Goal: Transaction & Acquisition: Book appointment/travel/reservation

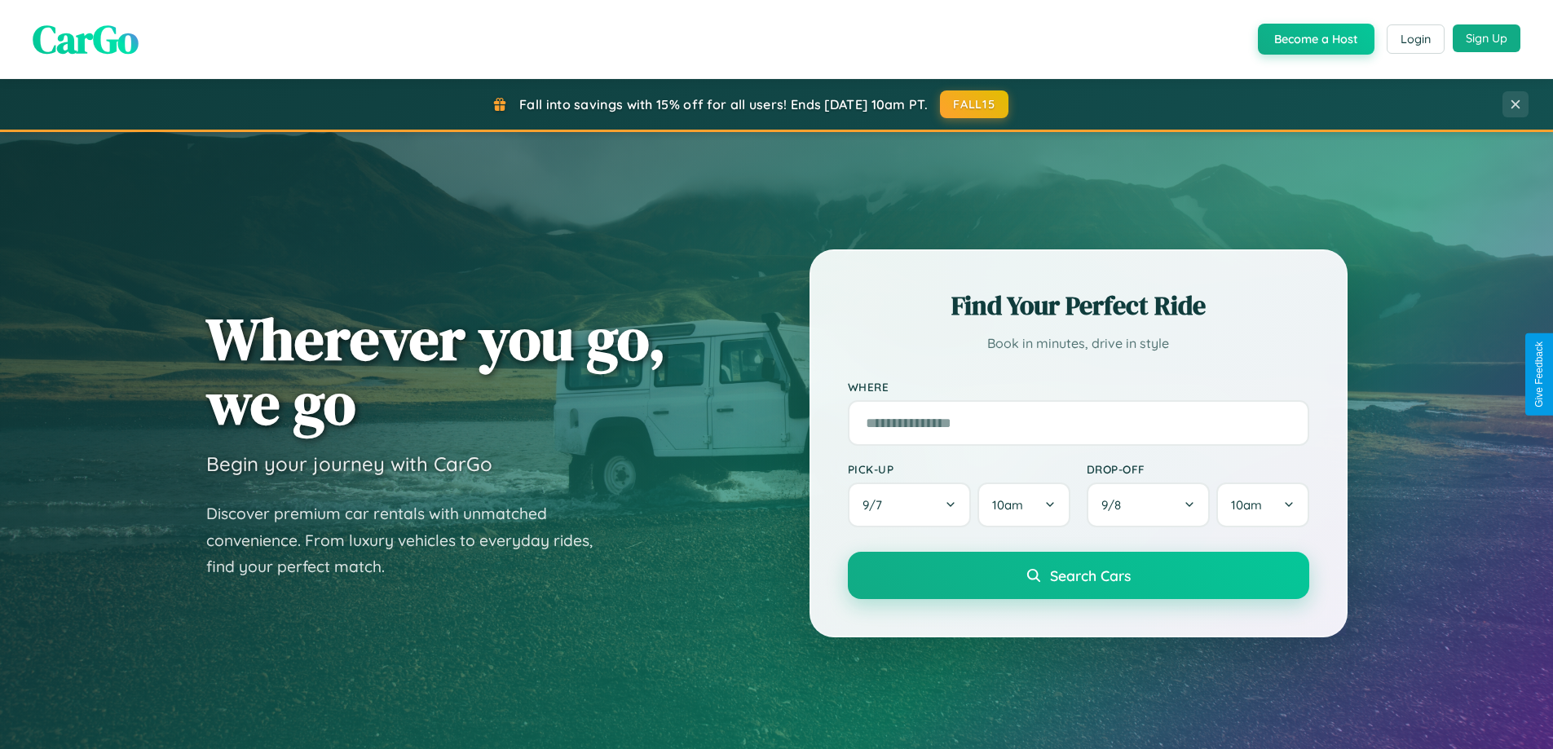
click at [1487, 38] on button "Sign Up" at bounding box center [1487, 38] width 68 height 28
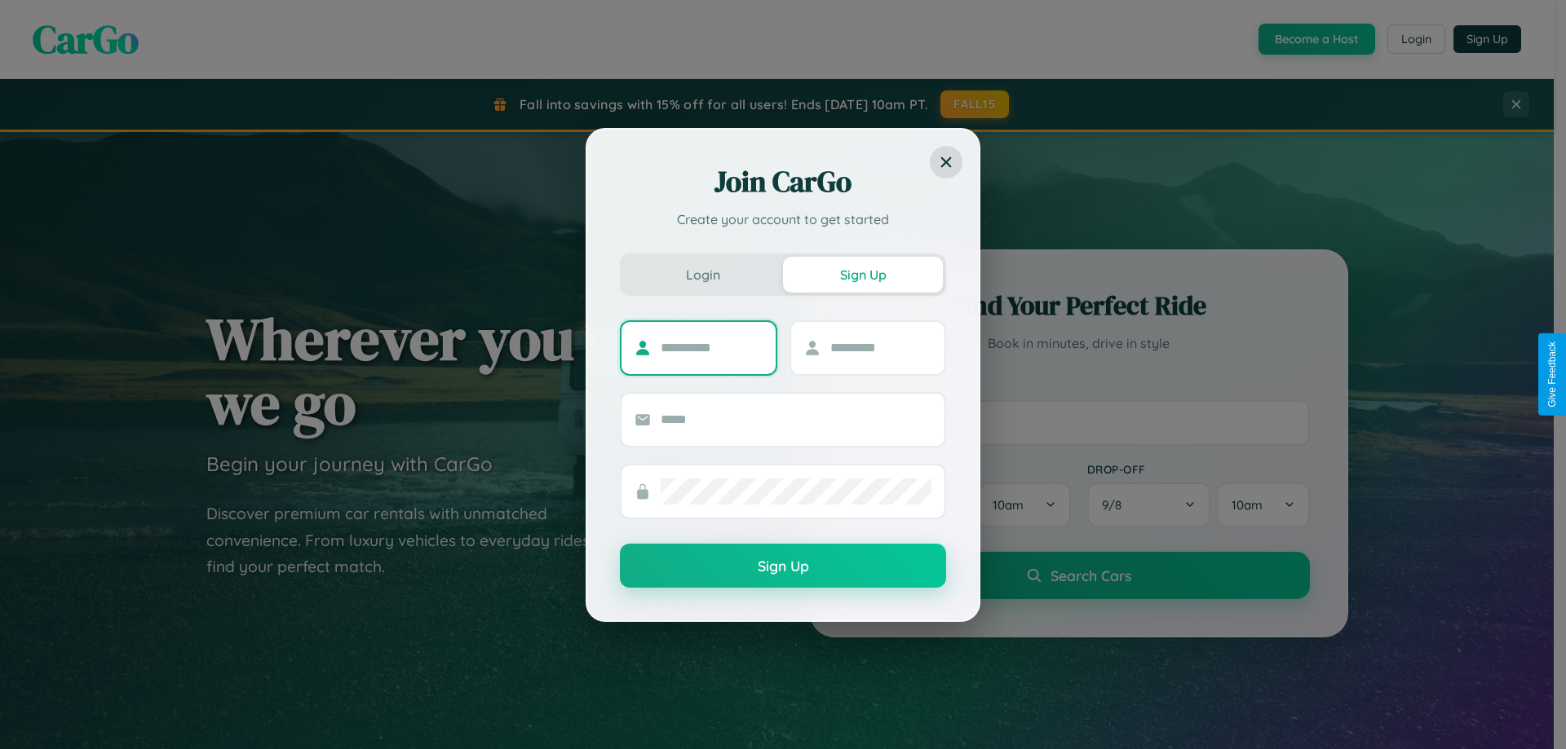
click at [711, 347] on input "text" at bounding box center [712, 348] width 102 height 26
type input "*****"
click at [880, 347] on input "text" at bounding box center [881, 348] width 102 height 26
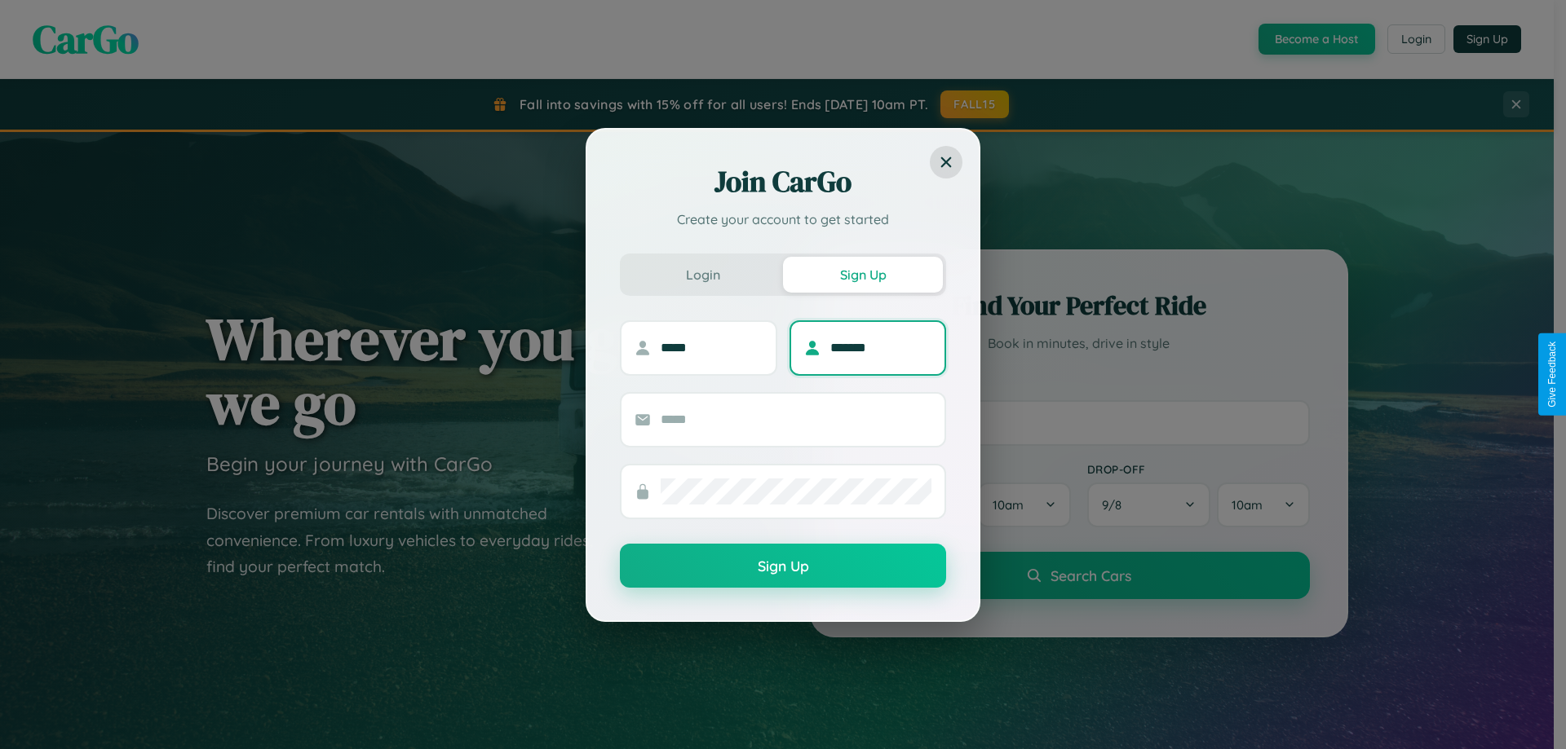
type input "*******"
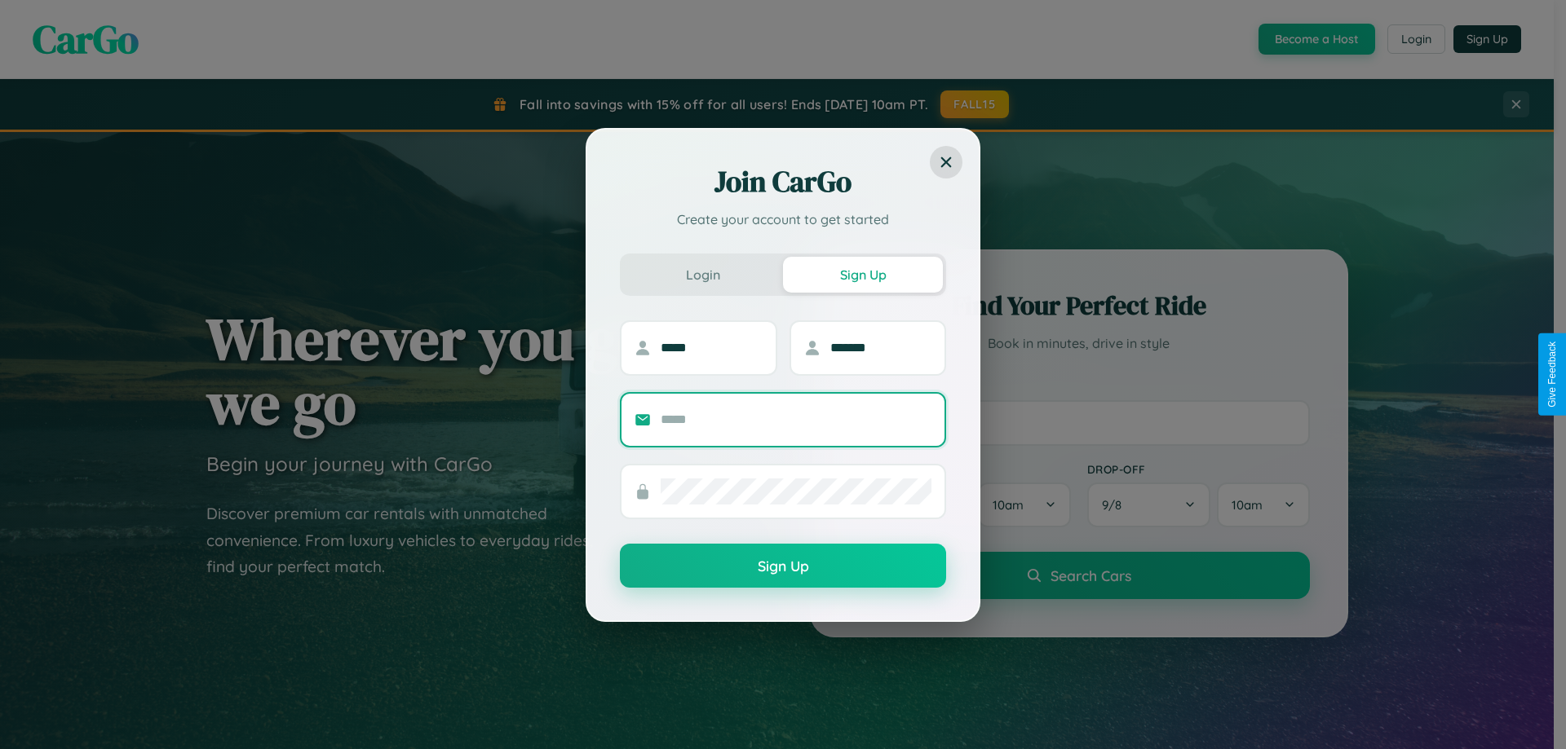
click at [796, 419] on input "text" at bounding box center [796, 420] width 271 height 26
type input "**********"
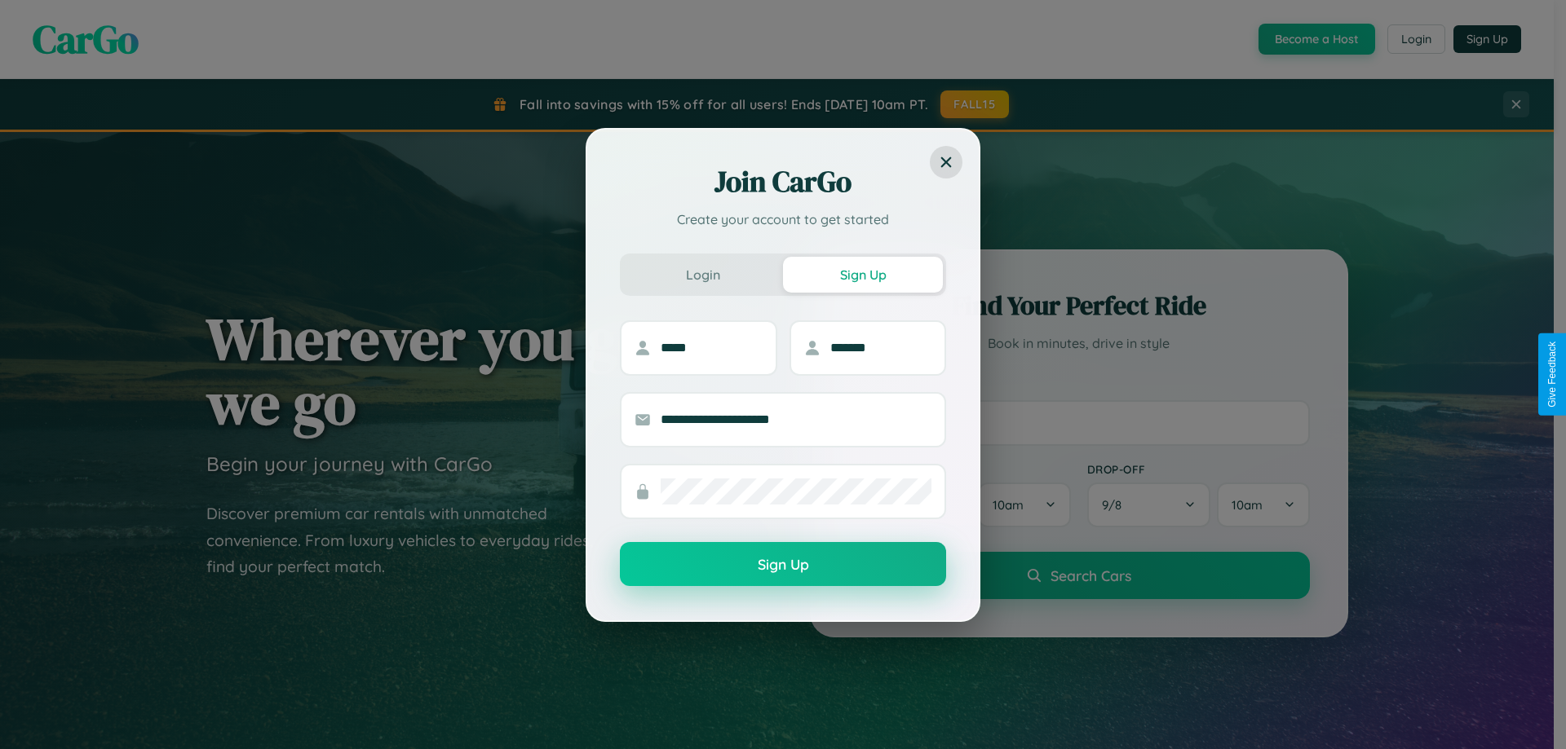
click at [783, 565] on button "Sign Up" at bounding box center [783, 564] width 326 height 44
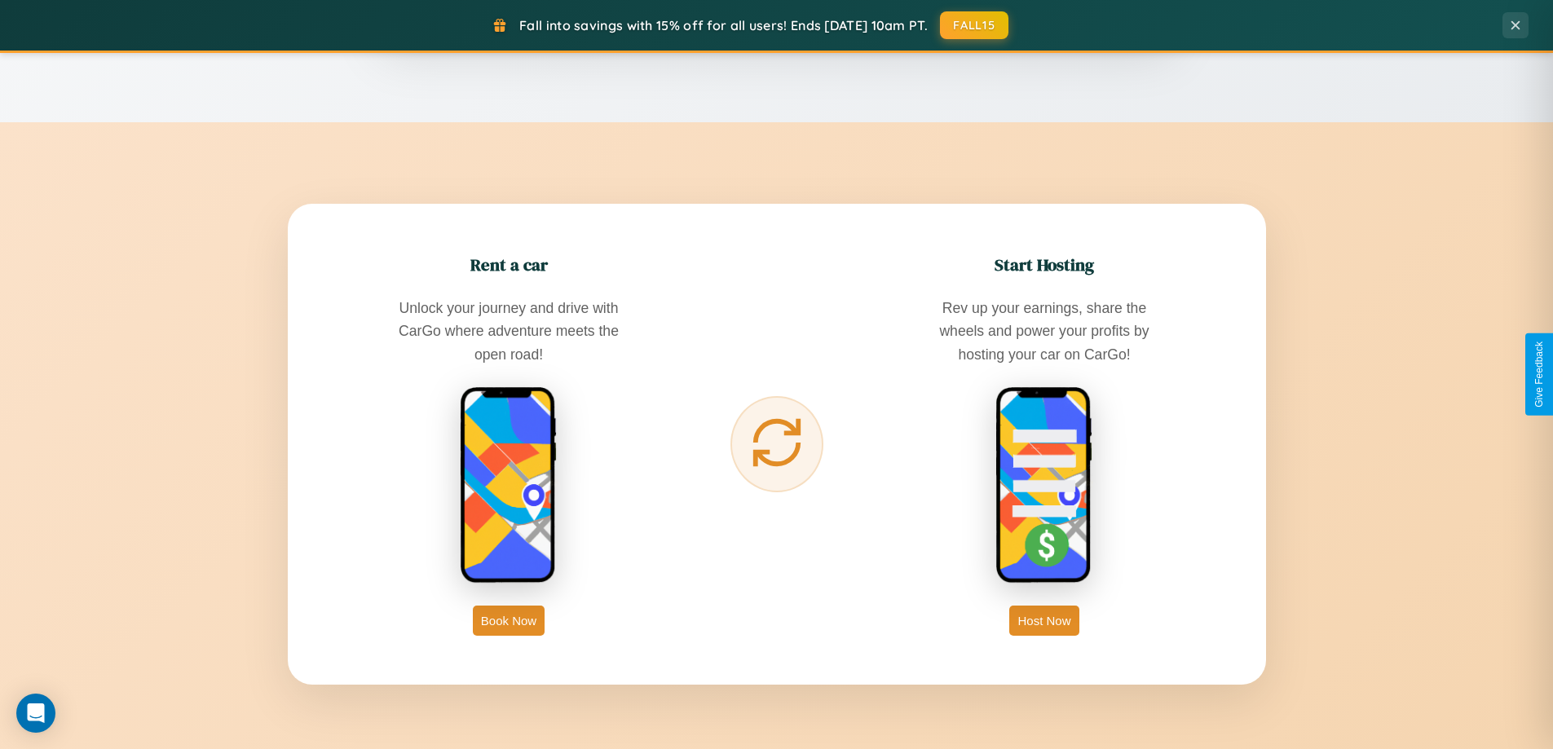
scroll to position [2620, 0]
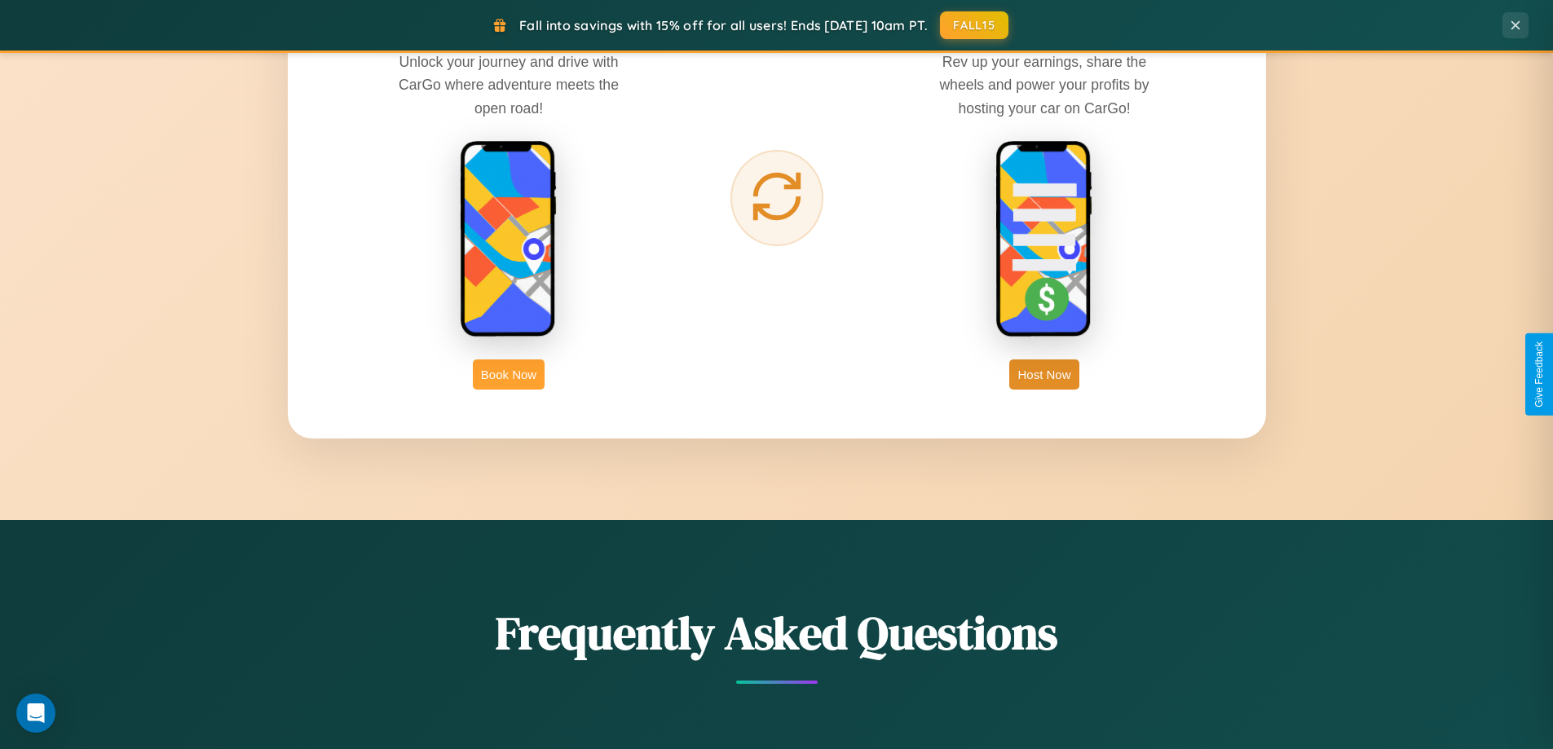
click at [509, 374] on button "Book Now" at bounding box center [509, 375] width 72 height 30
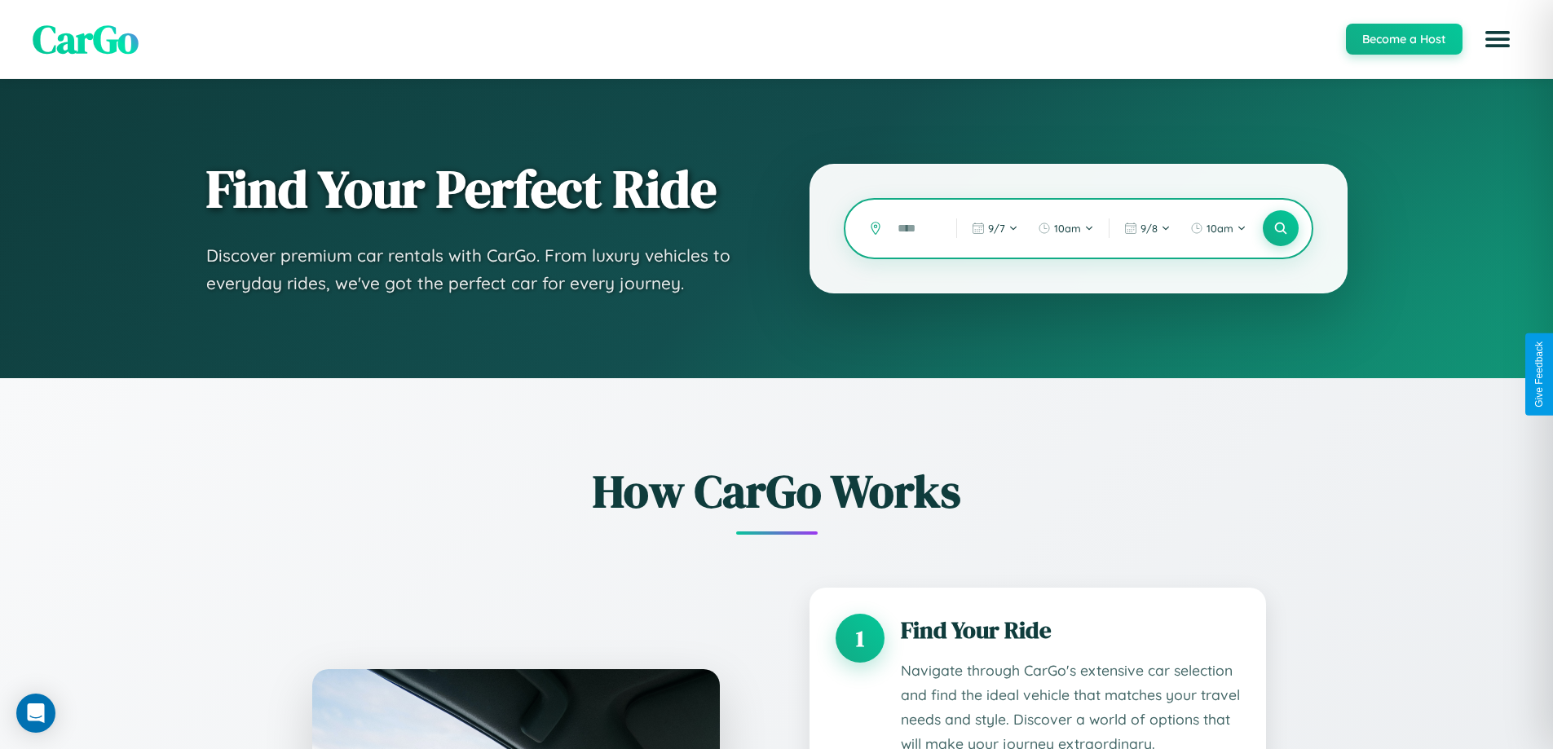
click at [915, 228] on input "text" at bounding box center [915, 228] width 51 height 29
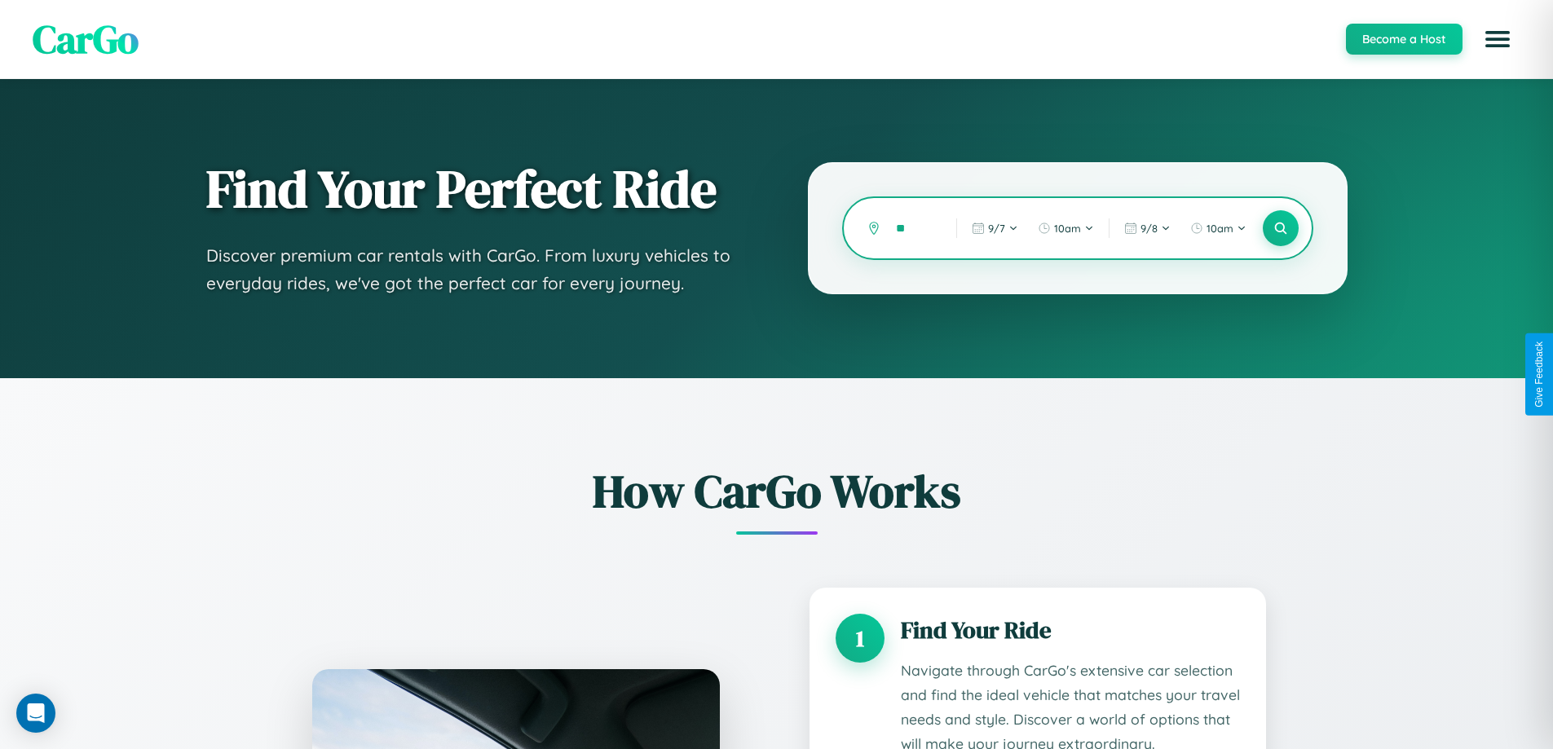
type input "*"
type input "*****"
click at [1280, 228] on icon at bounding box center [1280, 228] width 15 height 15
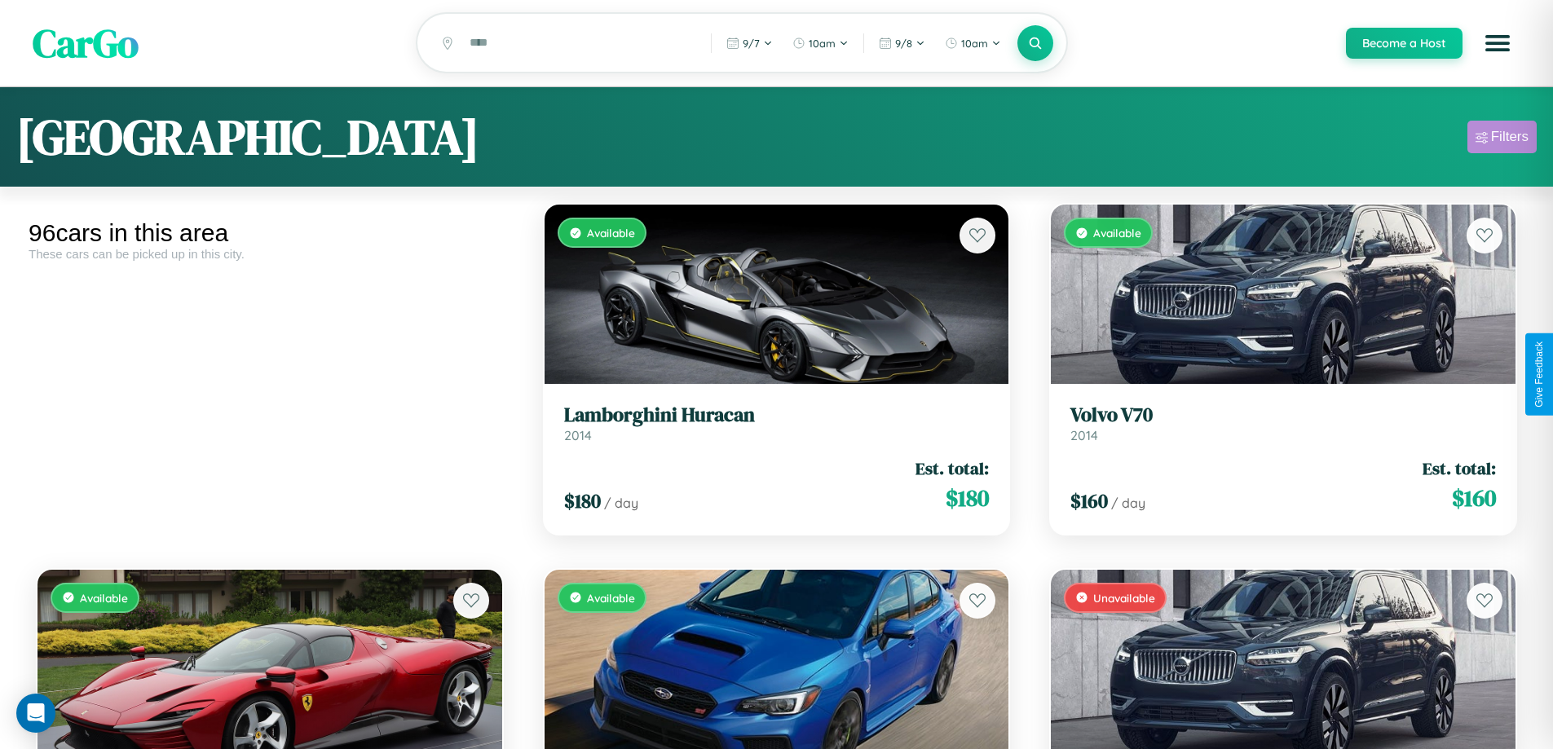
click at [1502, 139] on div "Filters" at bounding box center [1510, 137] width 38 height 16
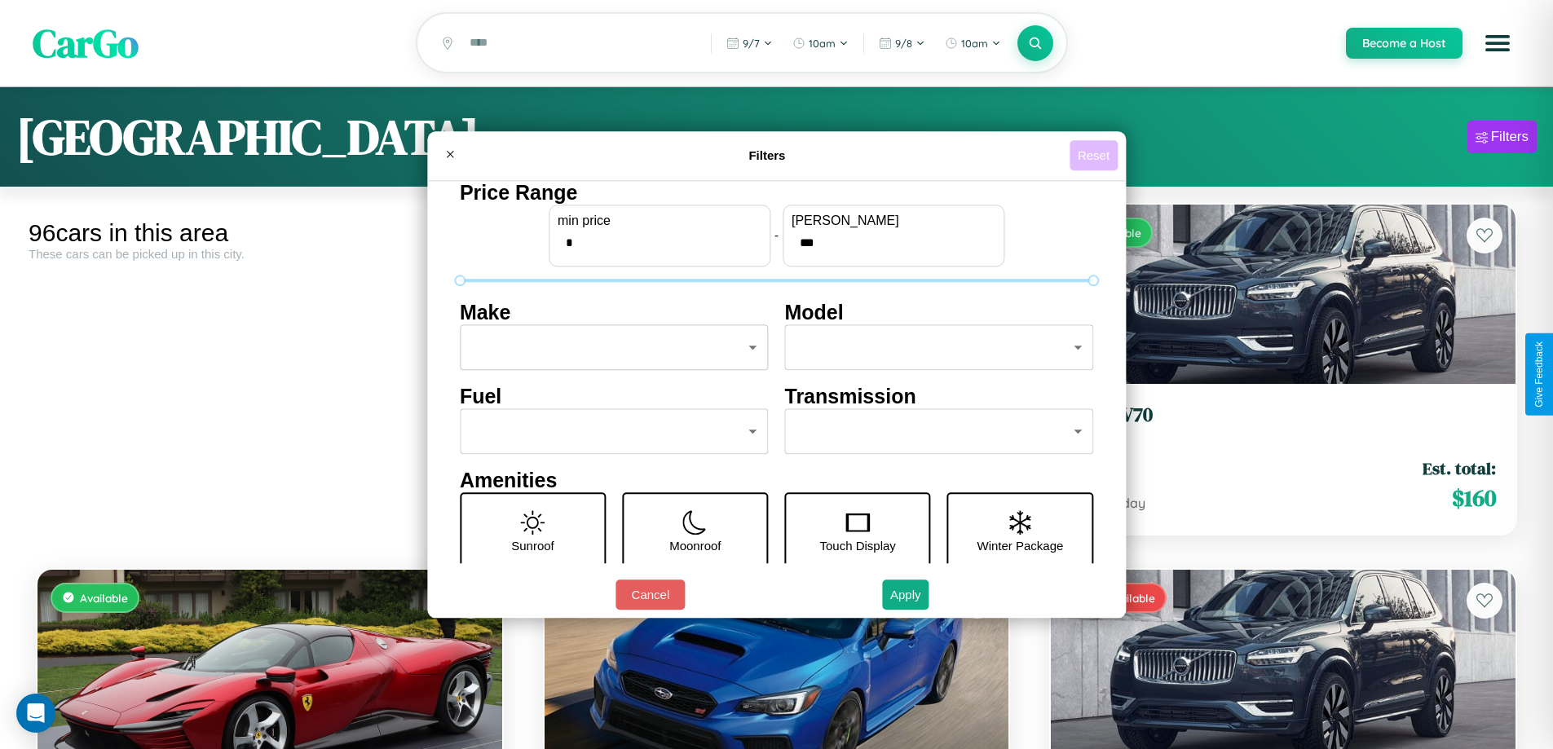
click at [1096, 155] on button "Reset" at bounding box center [1094, 155] width 48 height 30
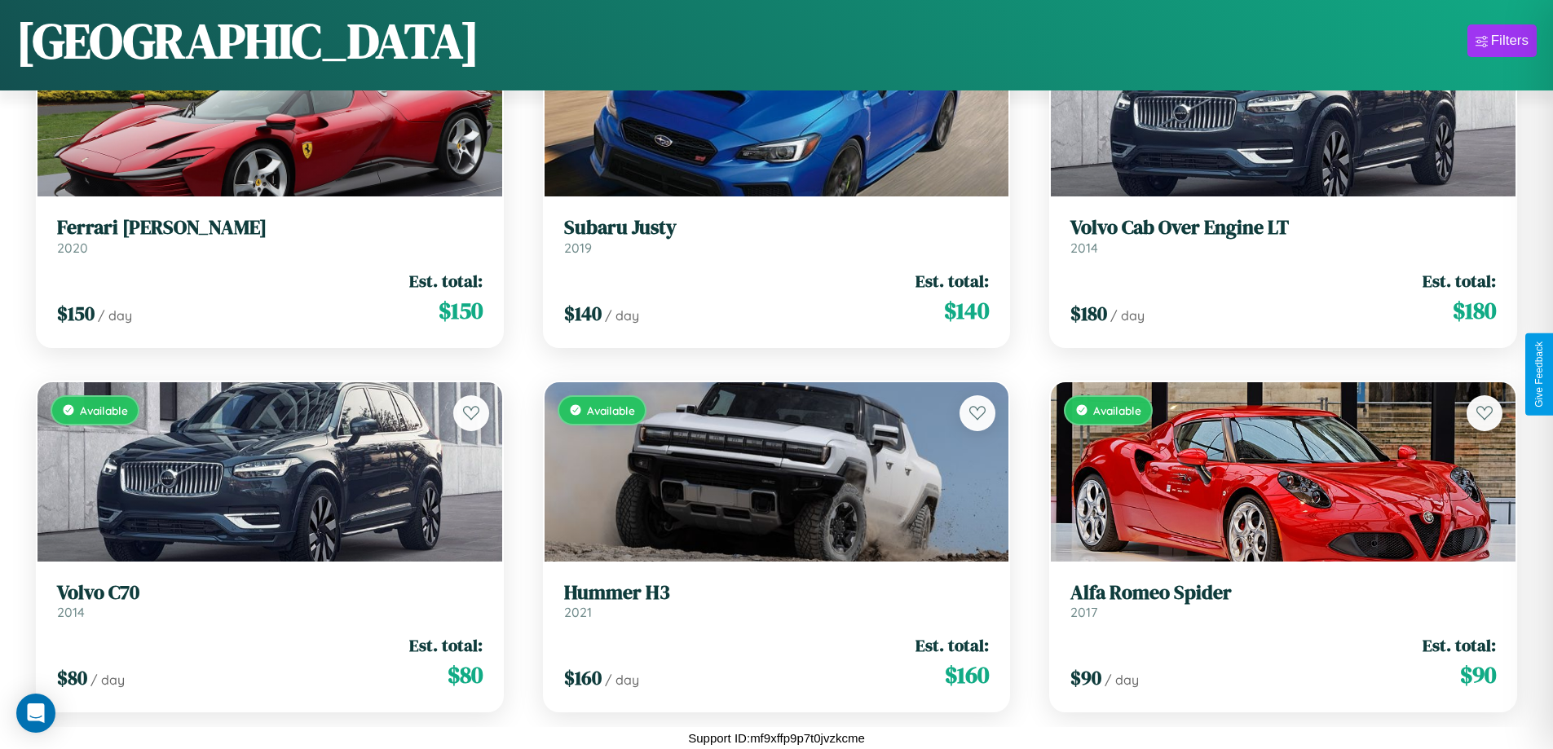
scroll to position [594, 0]
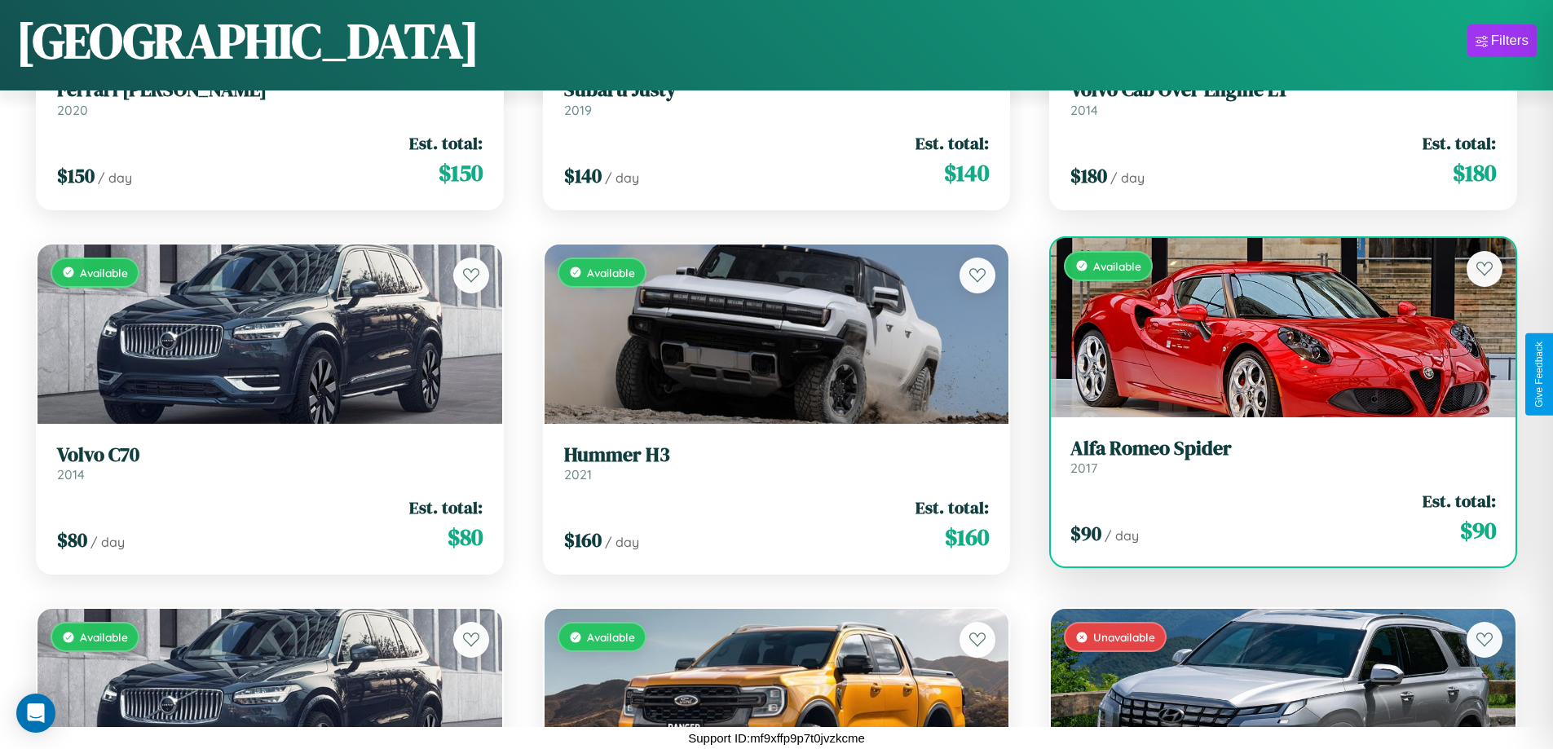
click at [1273, 462] on link "Alfa Romeo Spider 2017" at bounding box center [1284, 457] width 426 height 40
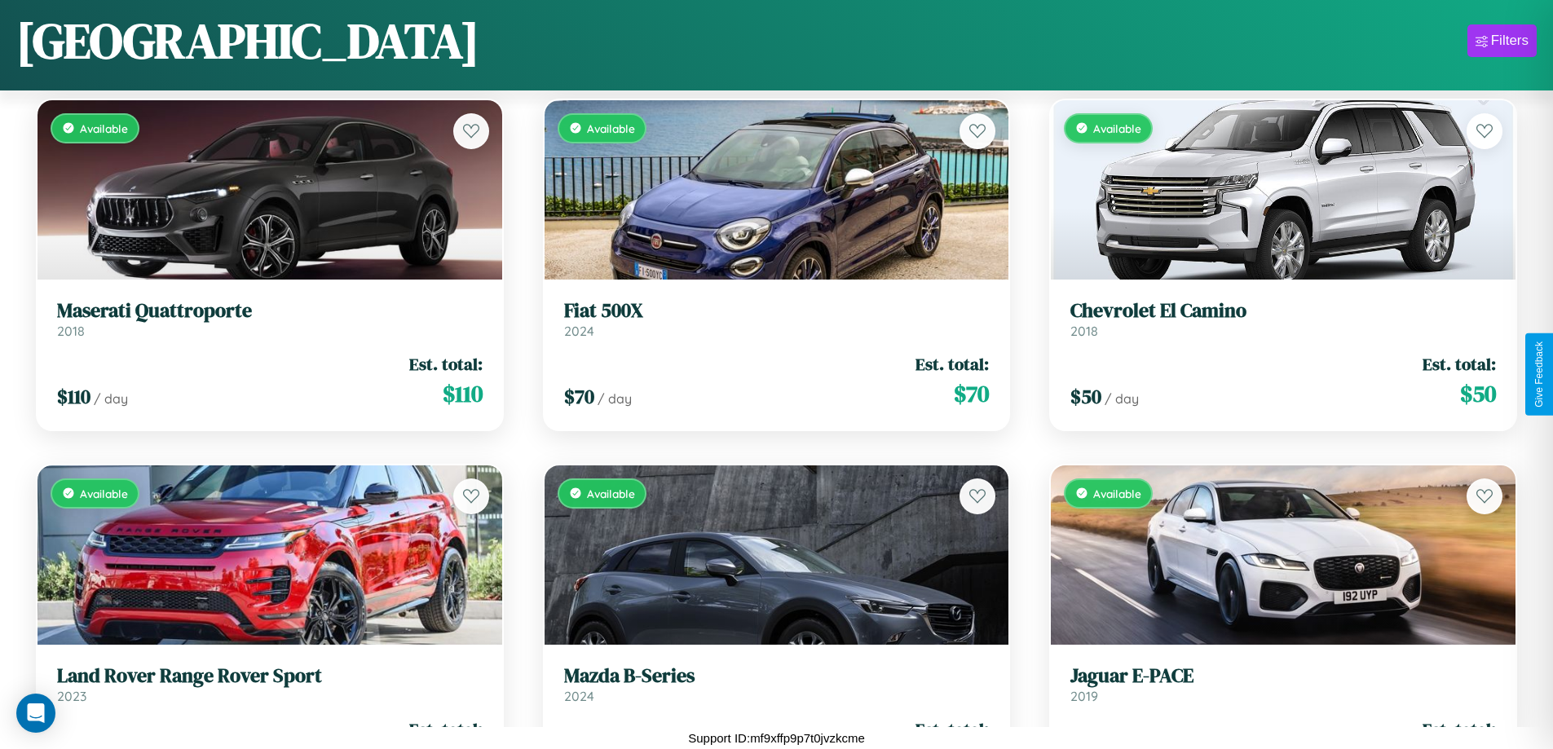
scroll to position [6802, 0]
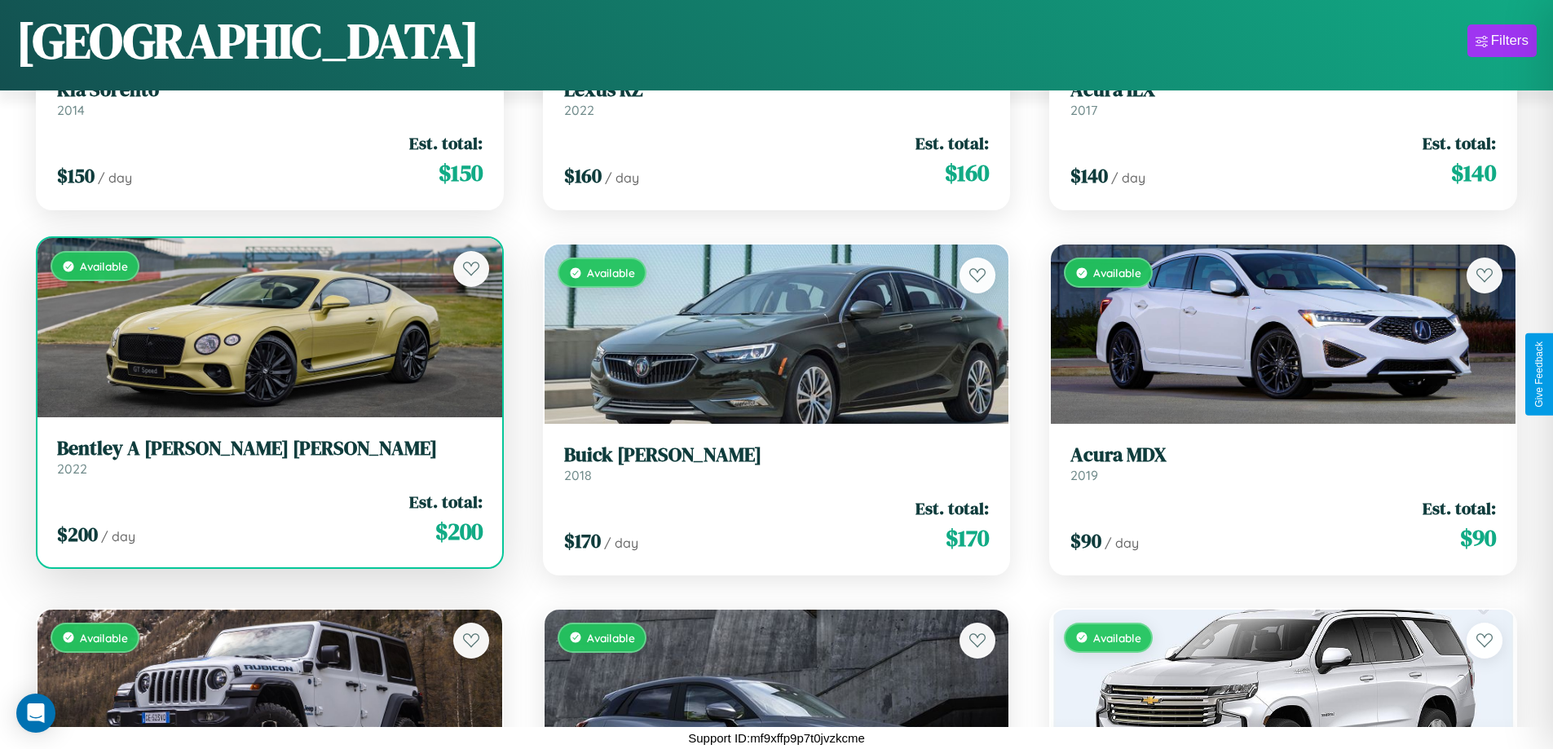
click at [267, 328] on div "Available" at bounding box center [270, 327] width 465 height 179
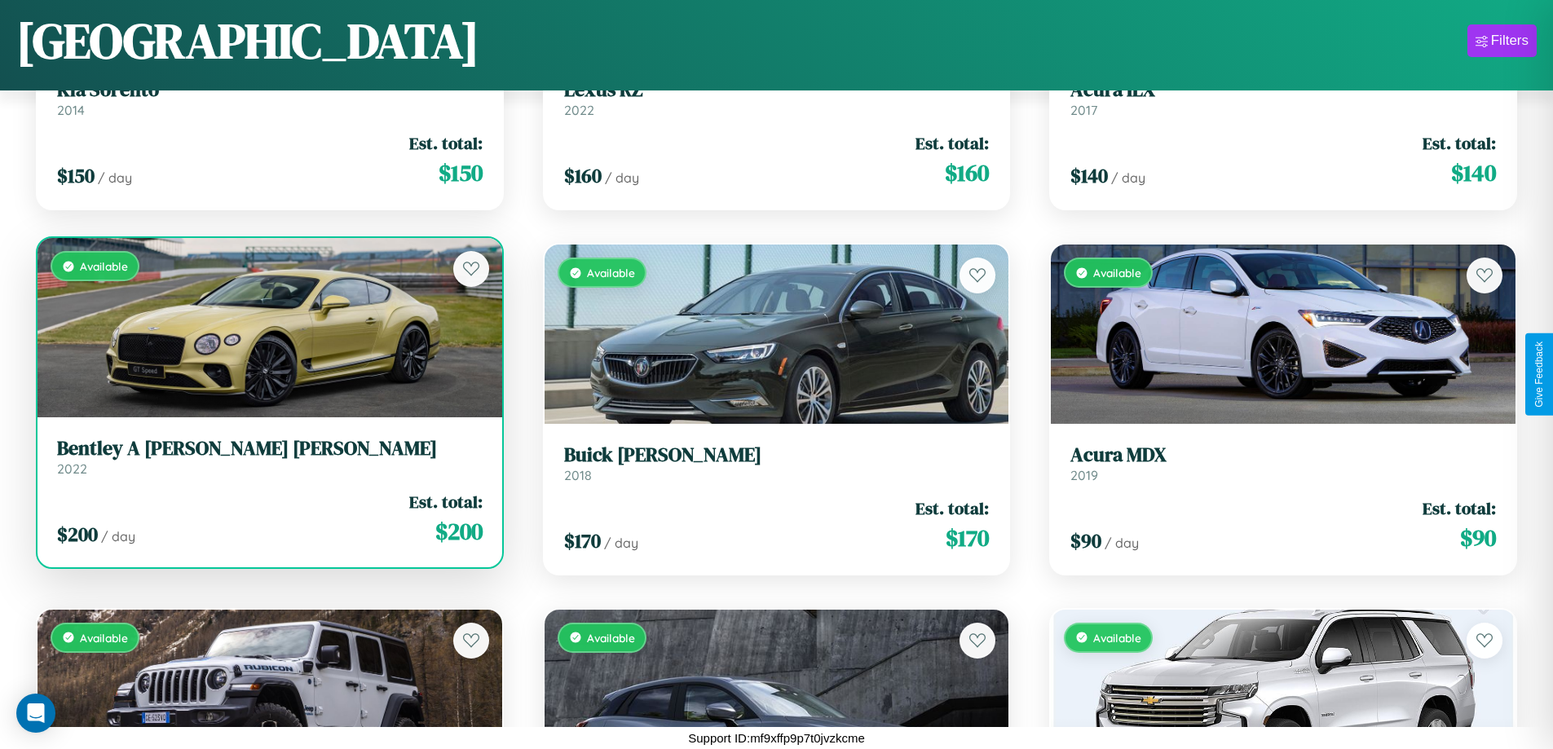
click at [267, 328] on div "Available" at bounding box center [270, 327] width 465 height 179
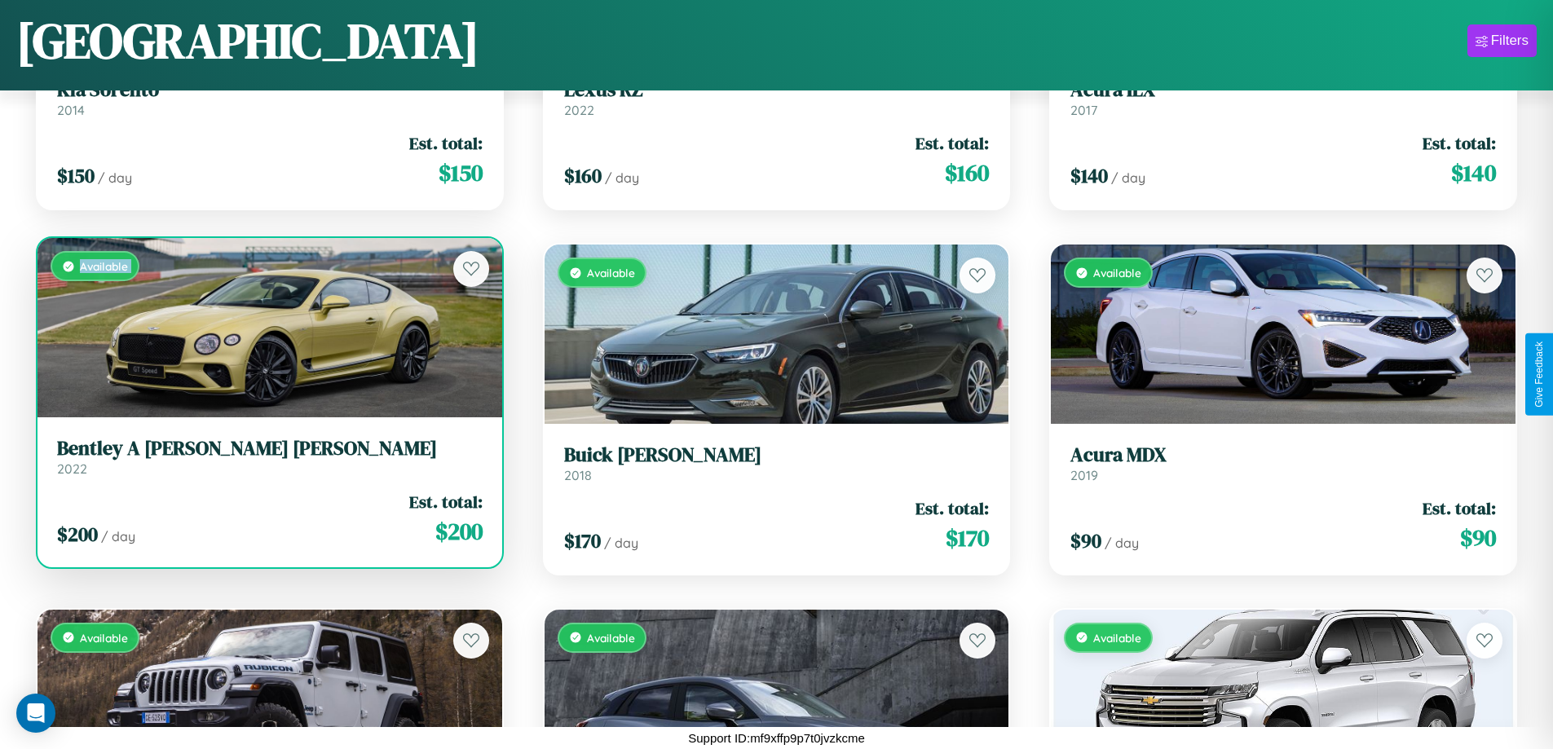
click at [267, 328] on div "Available" at bounding box center [270, 327] width 465 height 179
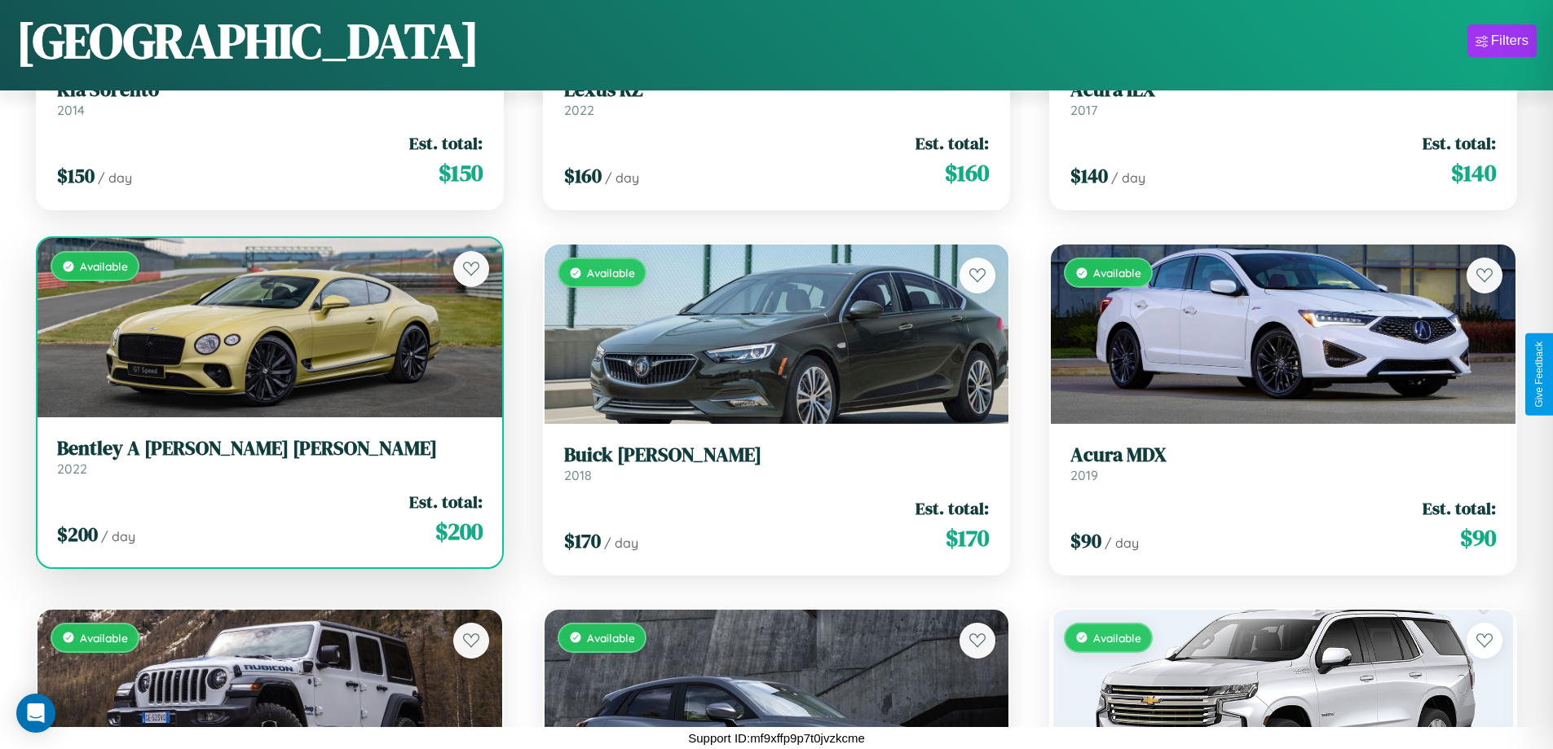
click at [267, 328] on div "Available" at bounding box center [270, 327] width 465 height 179
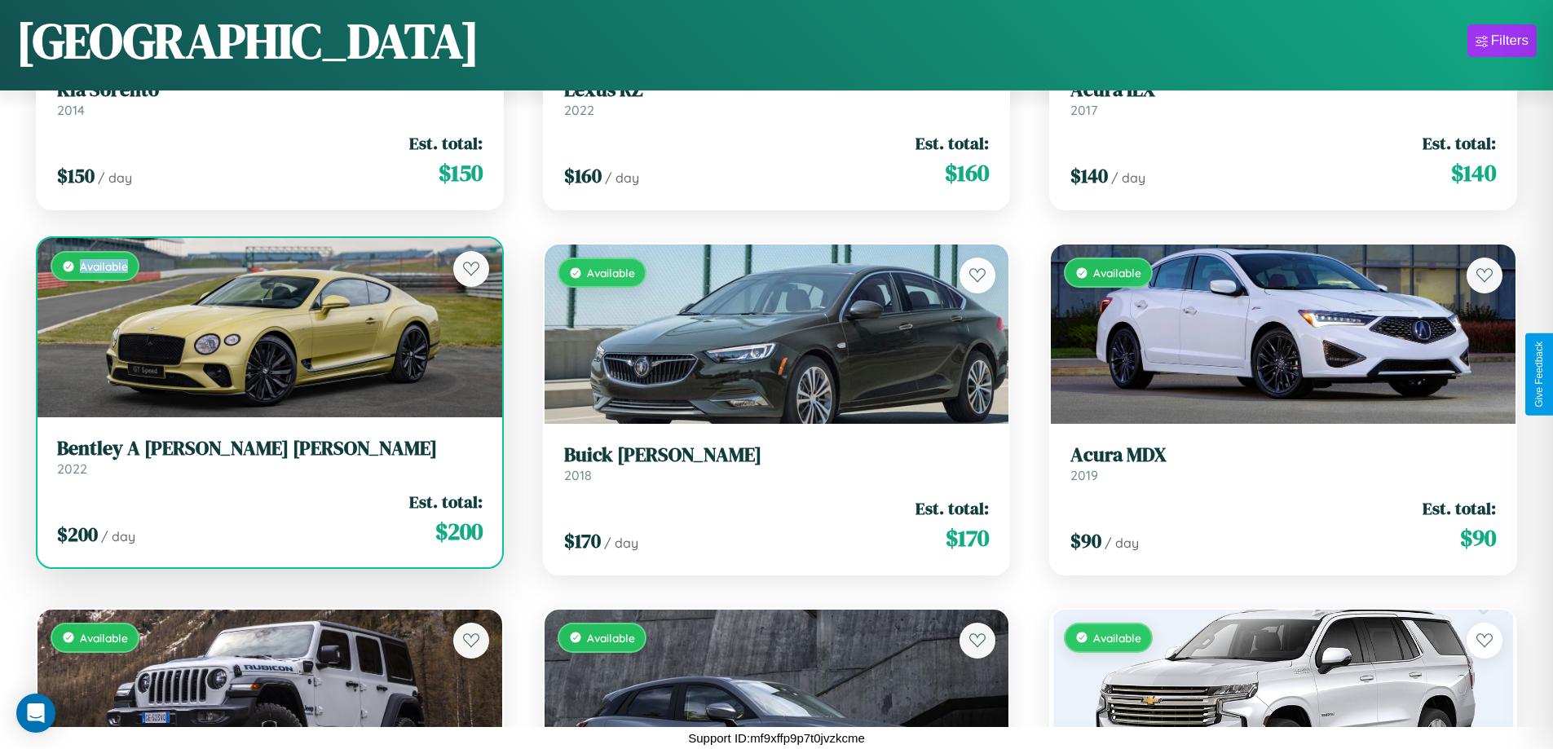
click at [267, 328] on div "Available" at bounding box center [270, 327] width 465 height 179
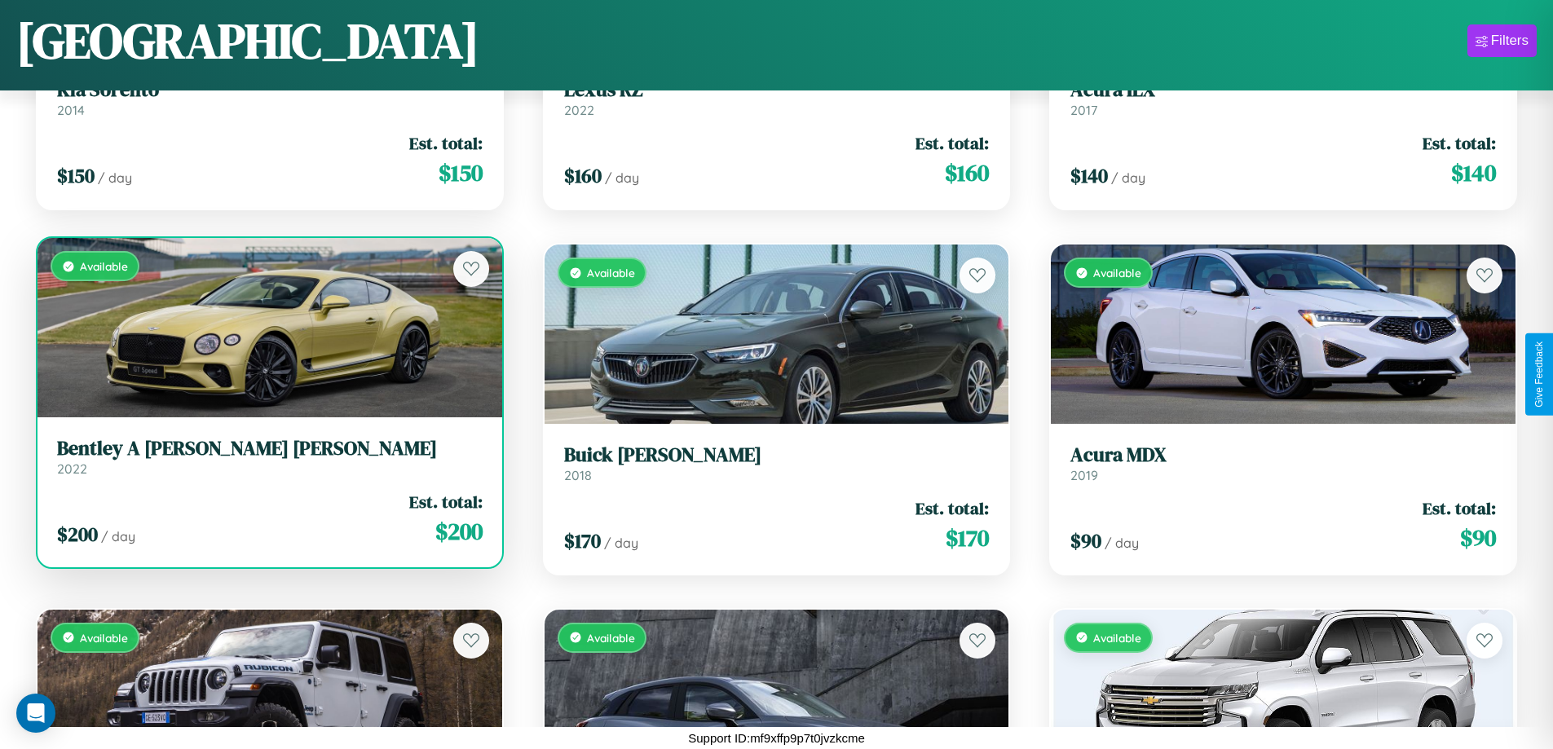
click at [267, 457] on h3 "Bentley A Smith GT Bentley" at bounding box center [270, 449] width 426 height 24
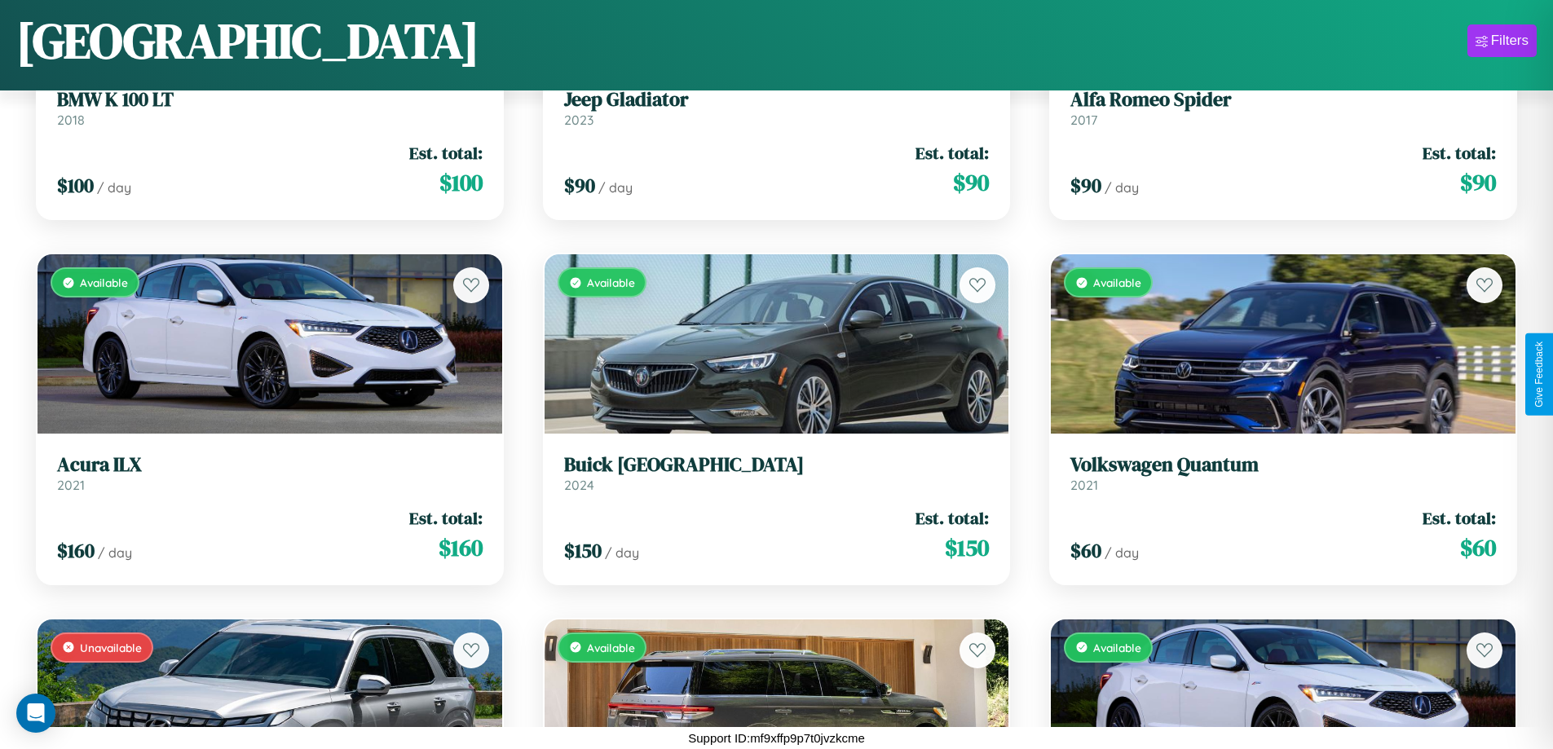
scroll to position [9724, 0]
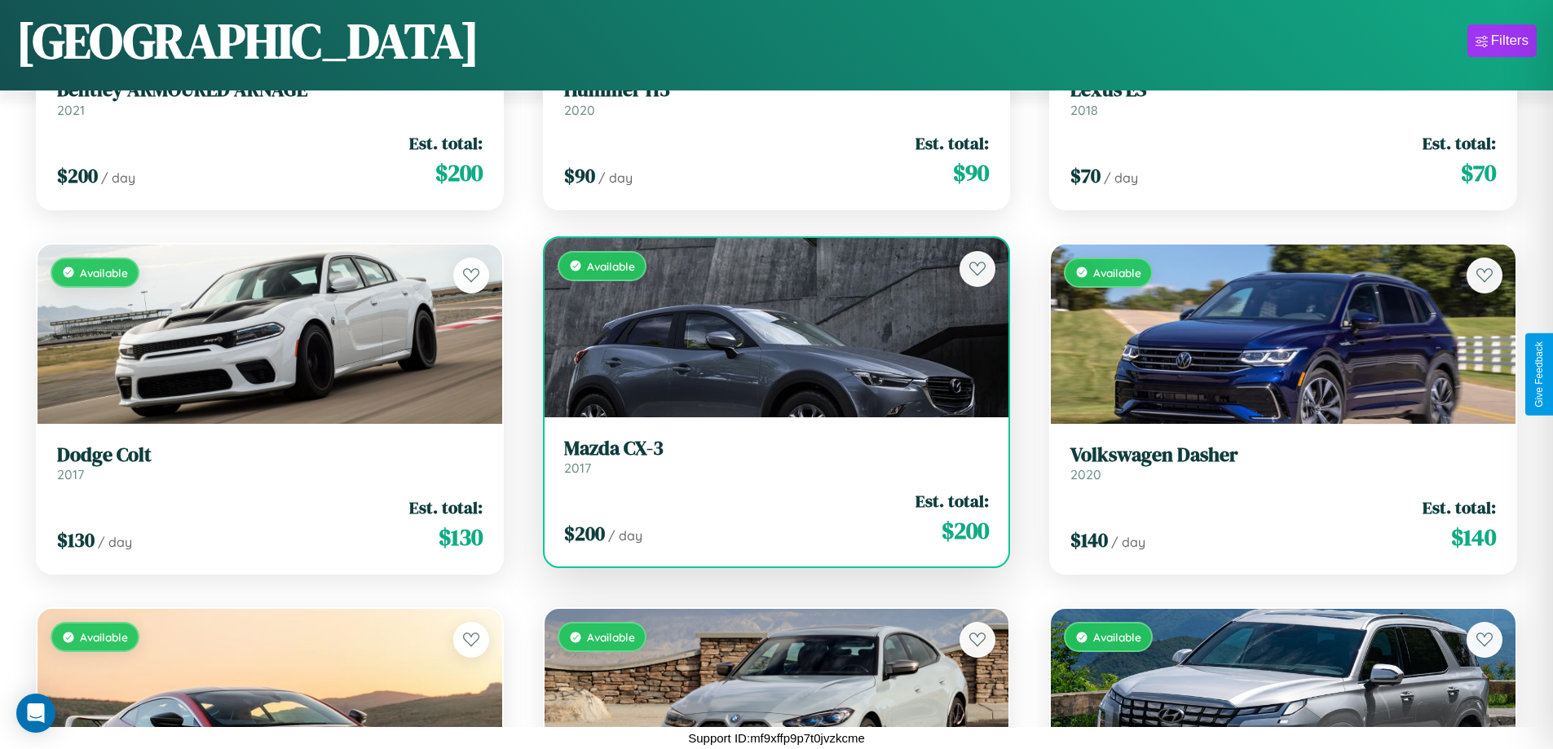
click at [770, 456] on h3 "Mazda CX-3" at bounding box center [777, 449] width 426 height 24
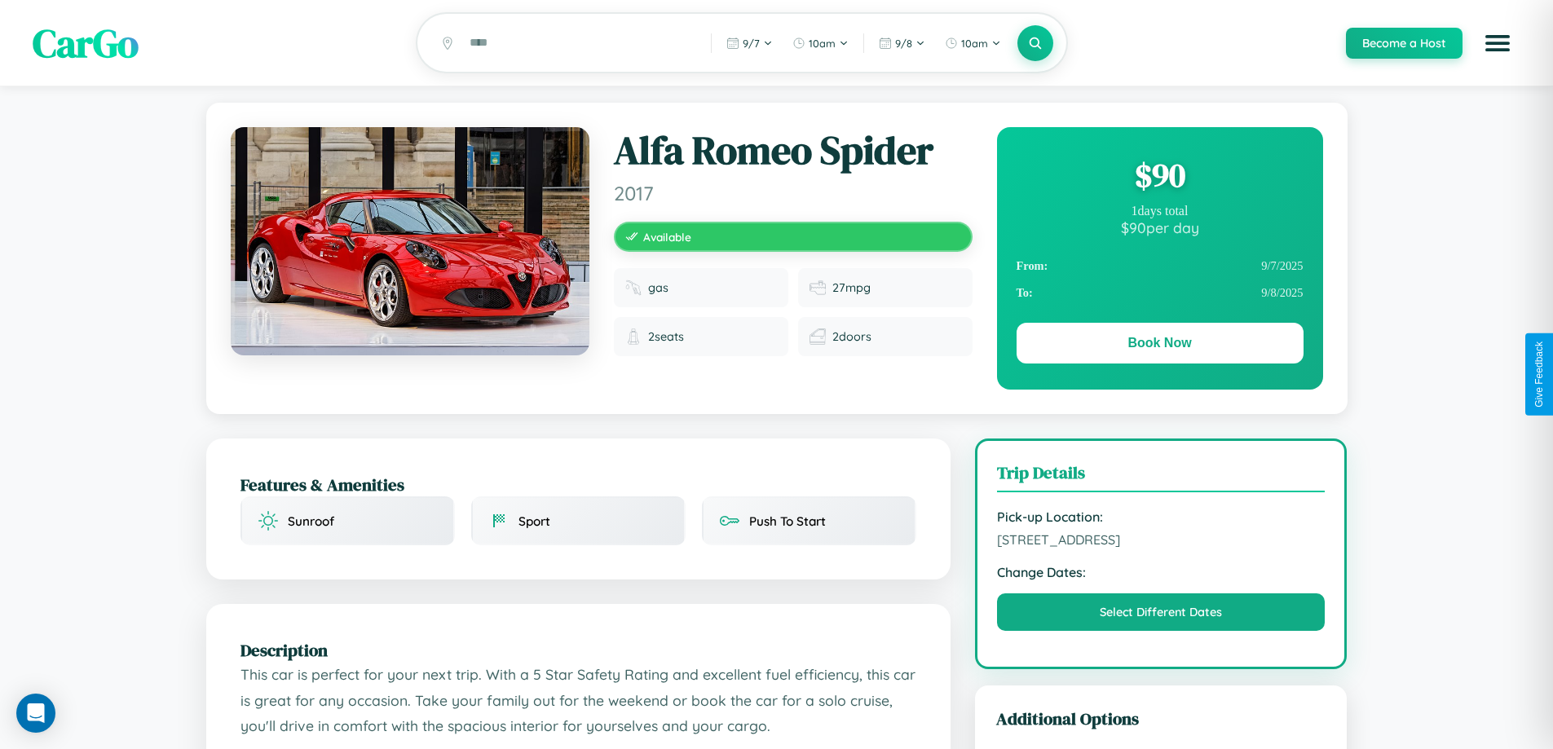
click at [1160, 178] on div "$ 90" at bounding box center [1160, 175] width 287 height 44
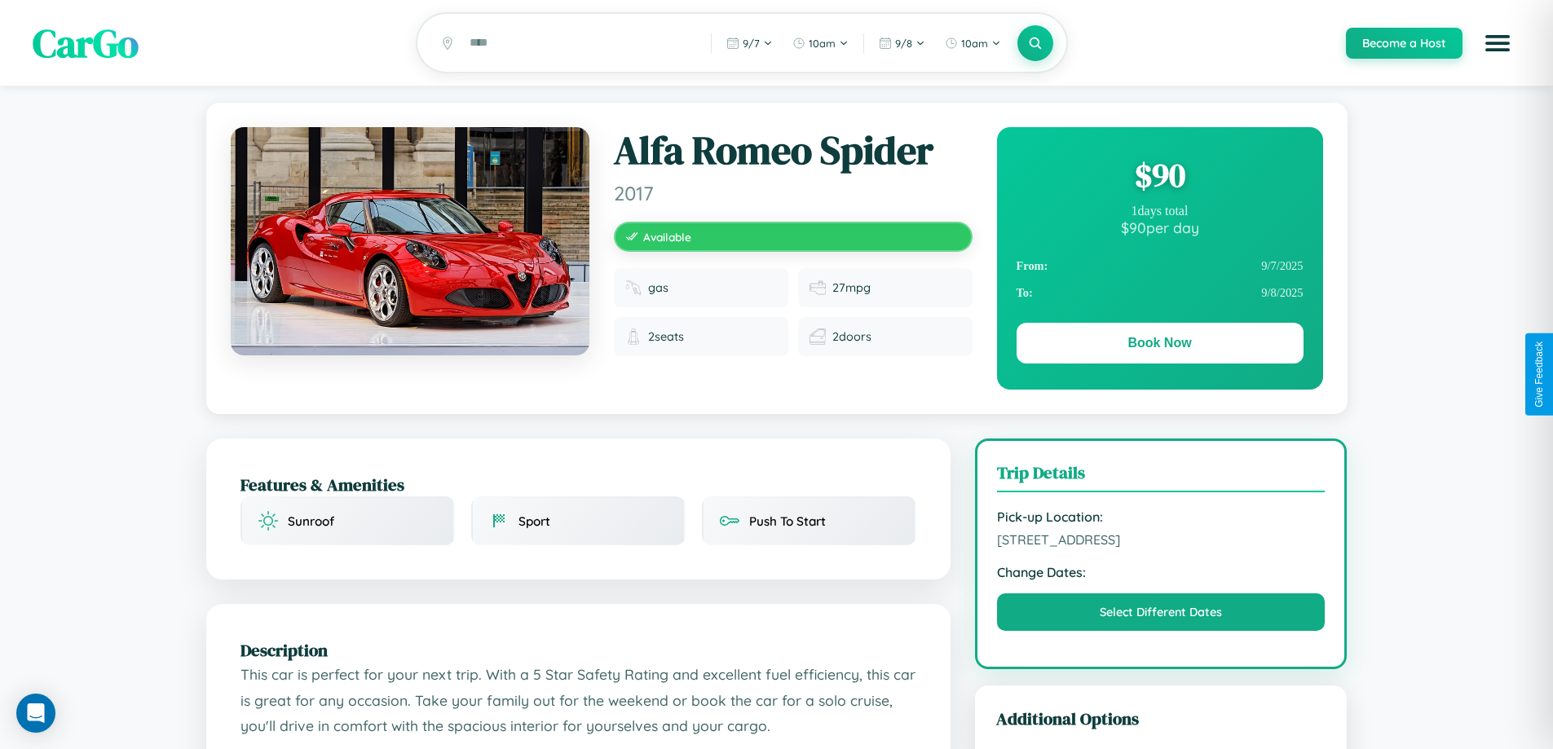
click at [1160, 178] on div "$ 90" at bounding box center [1160, 175] width 287 height 44
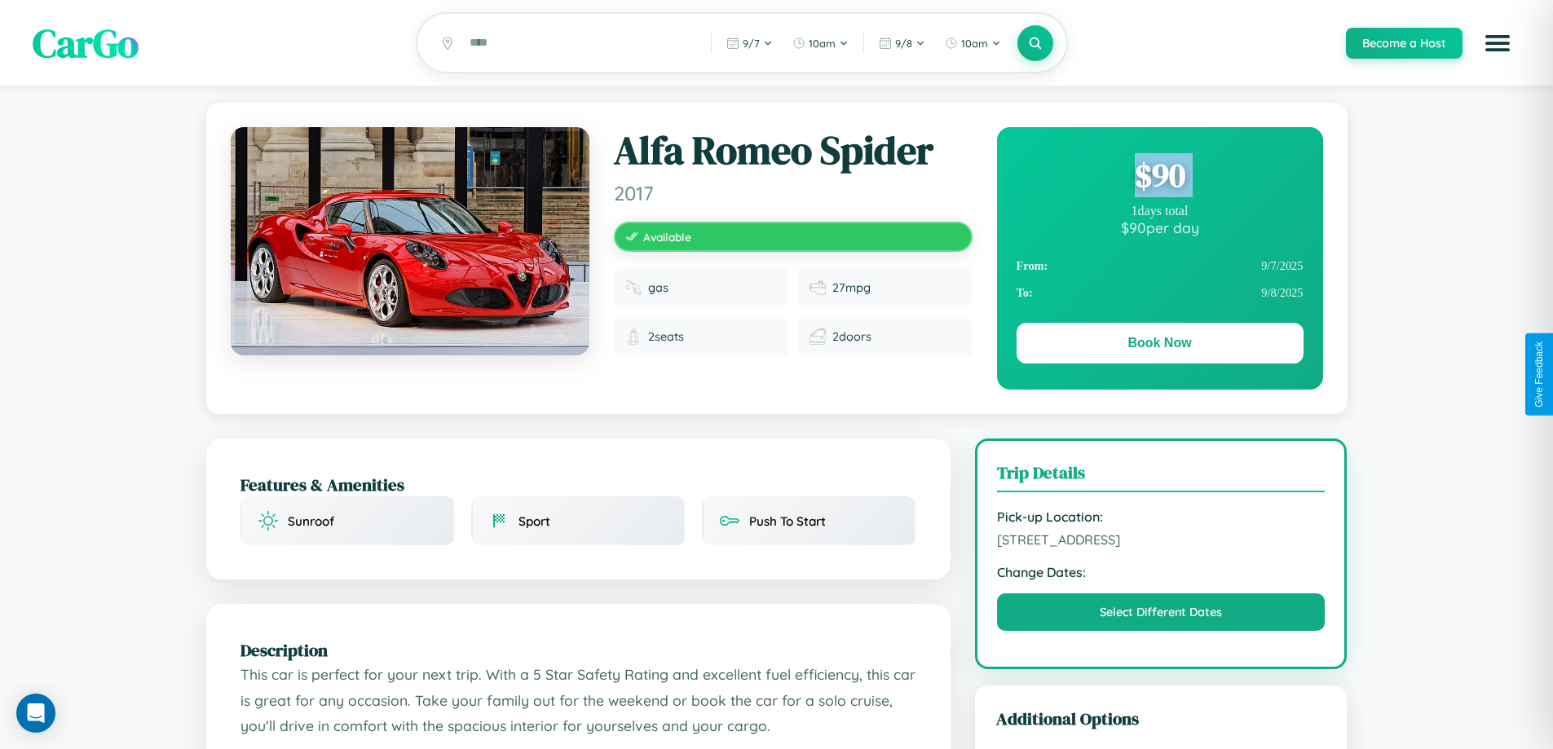
click at [1160, 178] on div "$ 90" at bounding box center [1160, 175] width 287 height 44
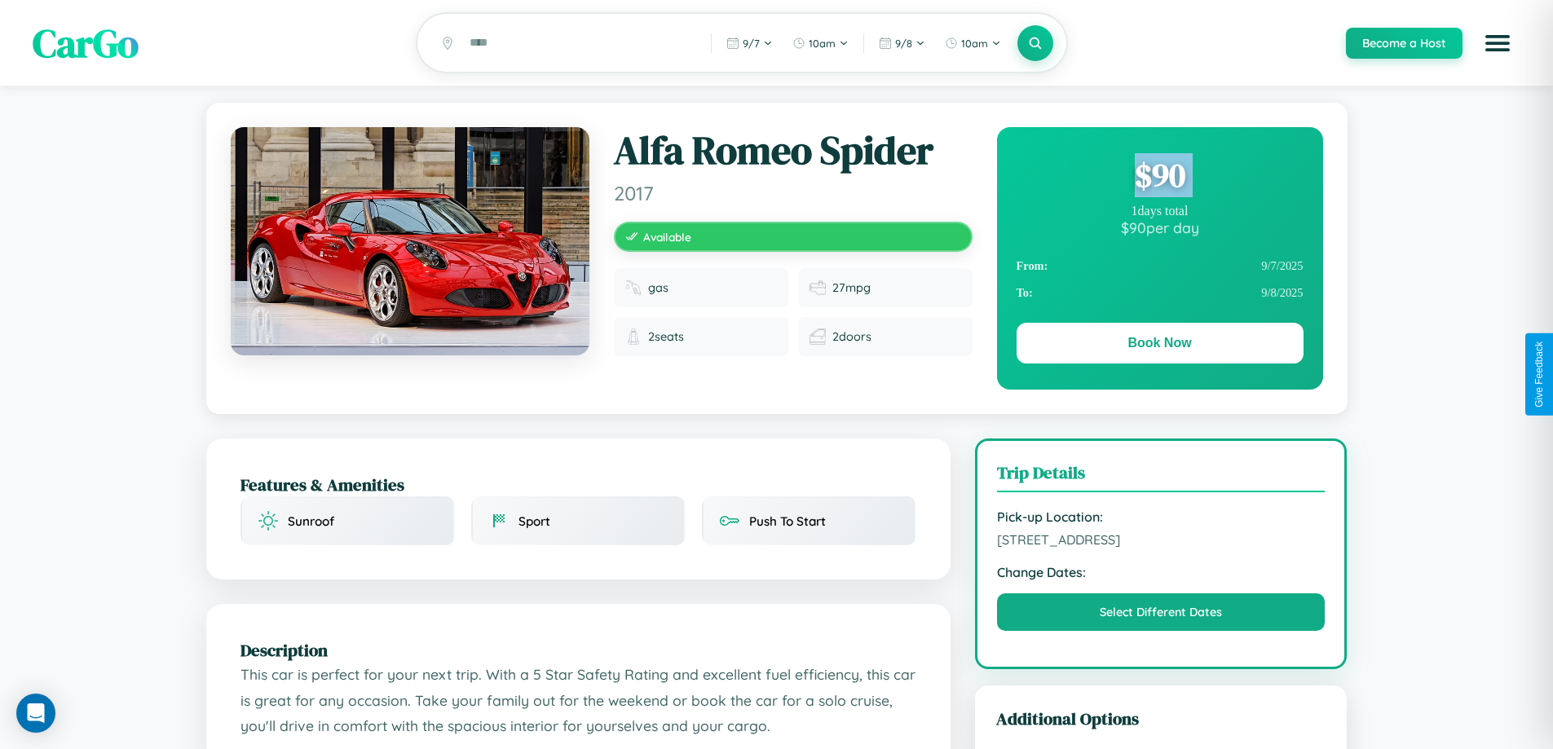
click at [1160, 178] on div "$ 90" at bounding box center [1160, 175] width 287 height 44
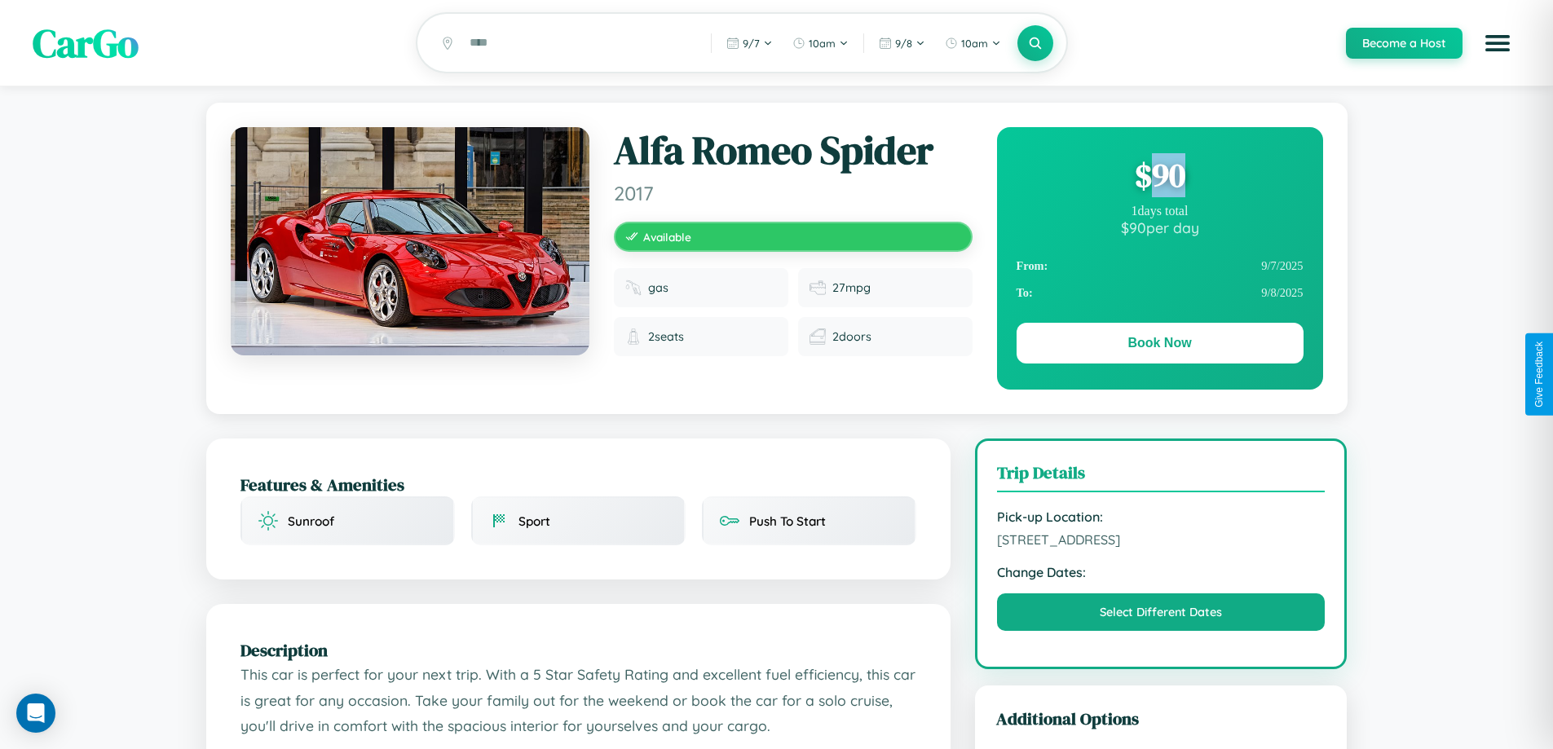
click at [1160, 178] on div "$ 90" at bounding box center [1160, 175] width 287 height 44
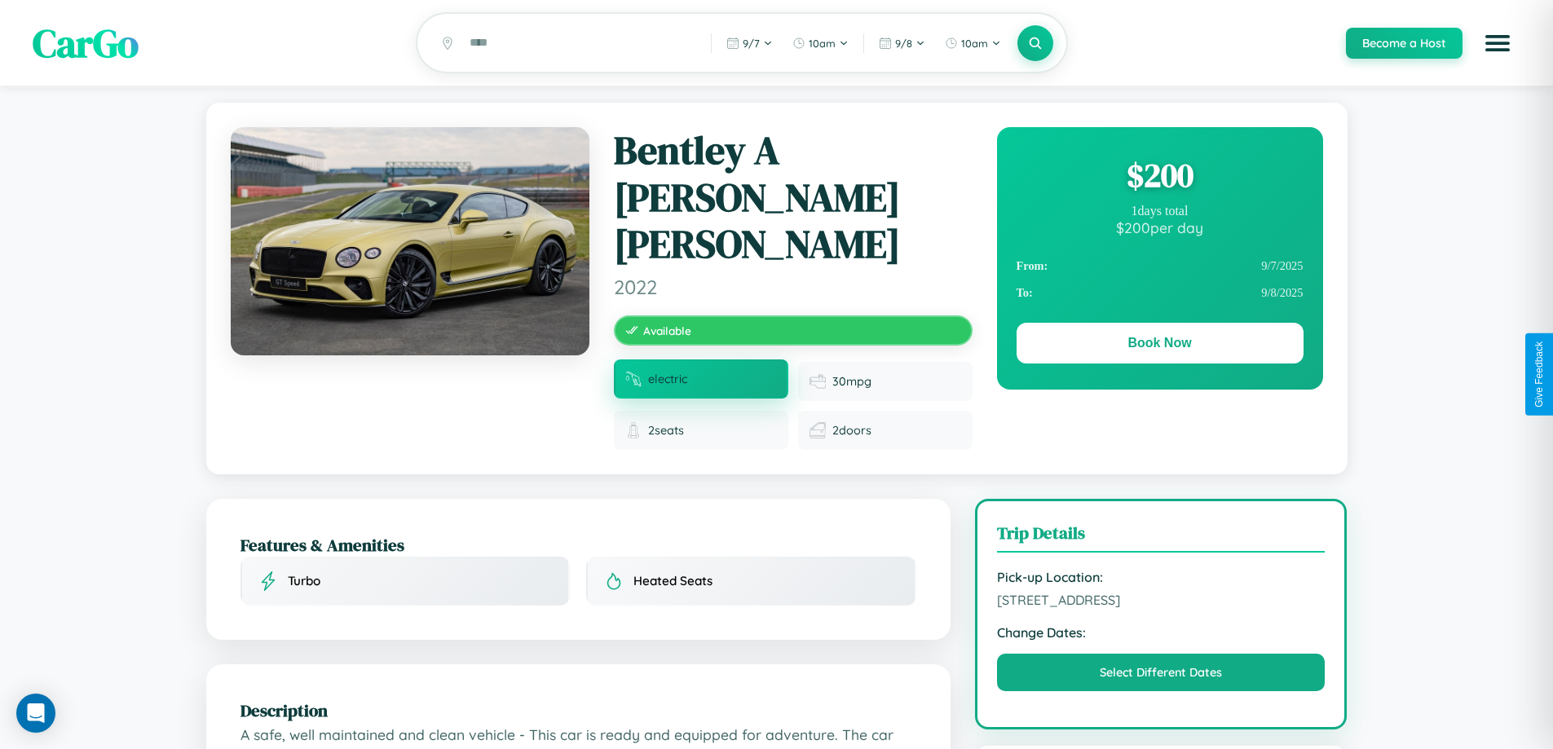
scroll to position [921, 0]
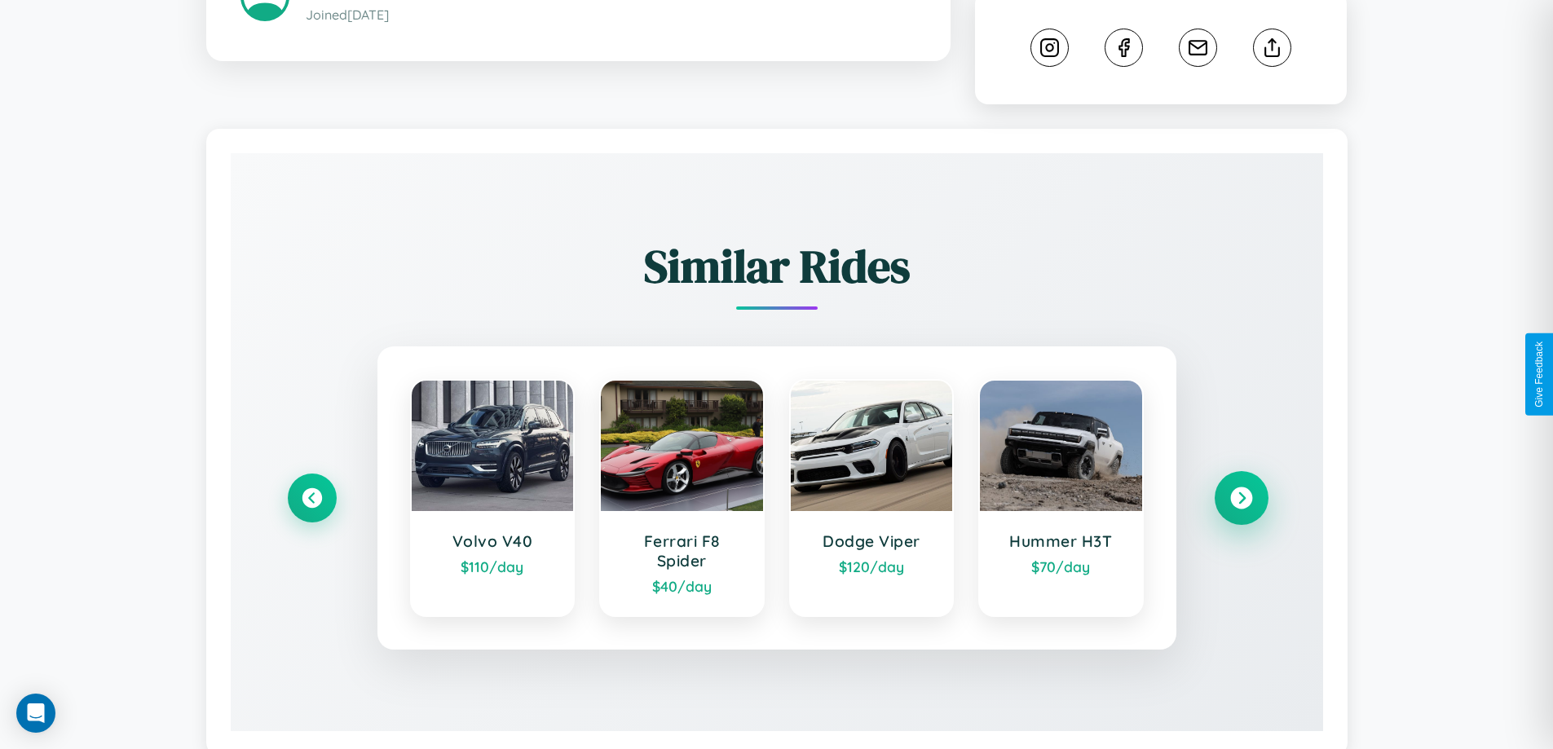
click at [1241, 487] on icon at bounding box center [1242, 498] width 22 height 22
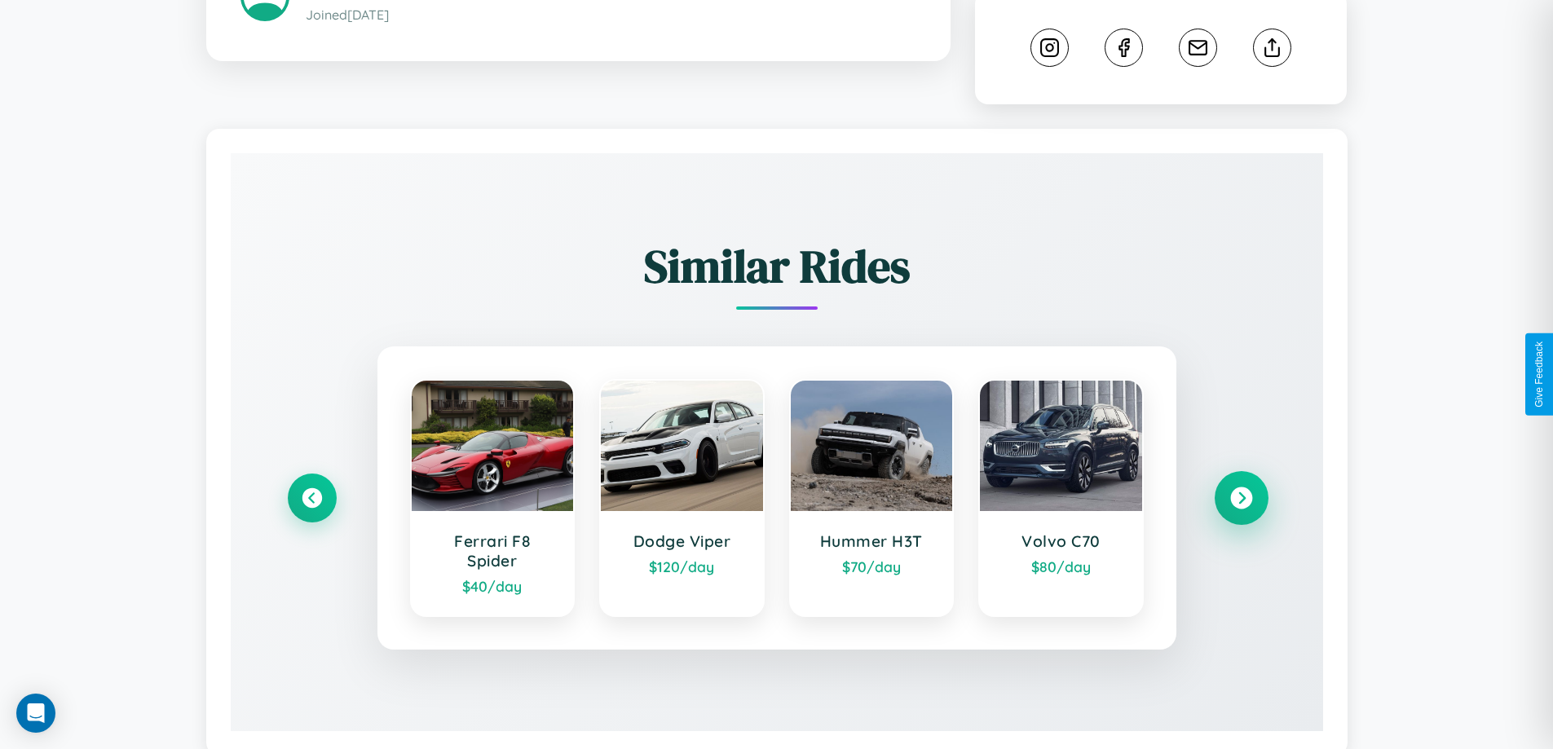
click at [1241, 487] on icon at bounding box center [1242, 498] width 22 height 22
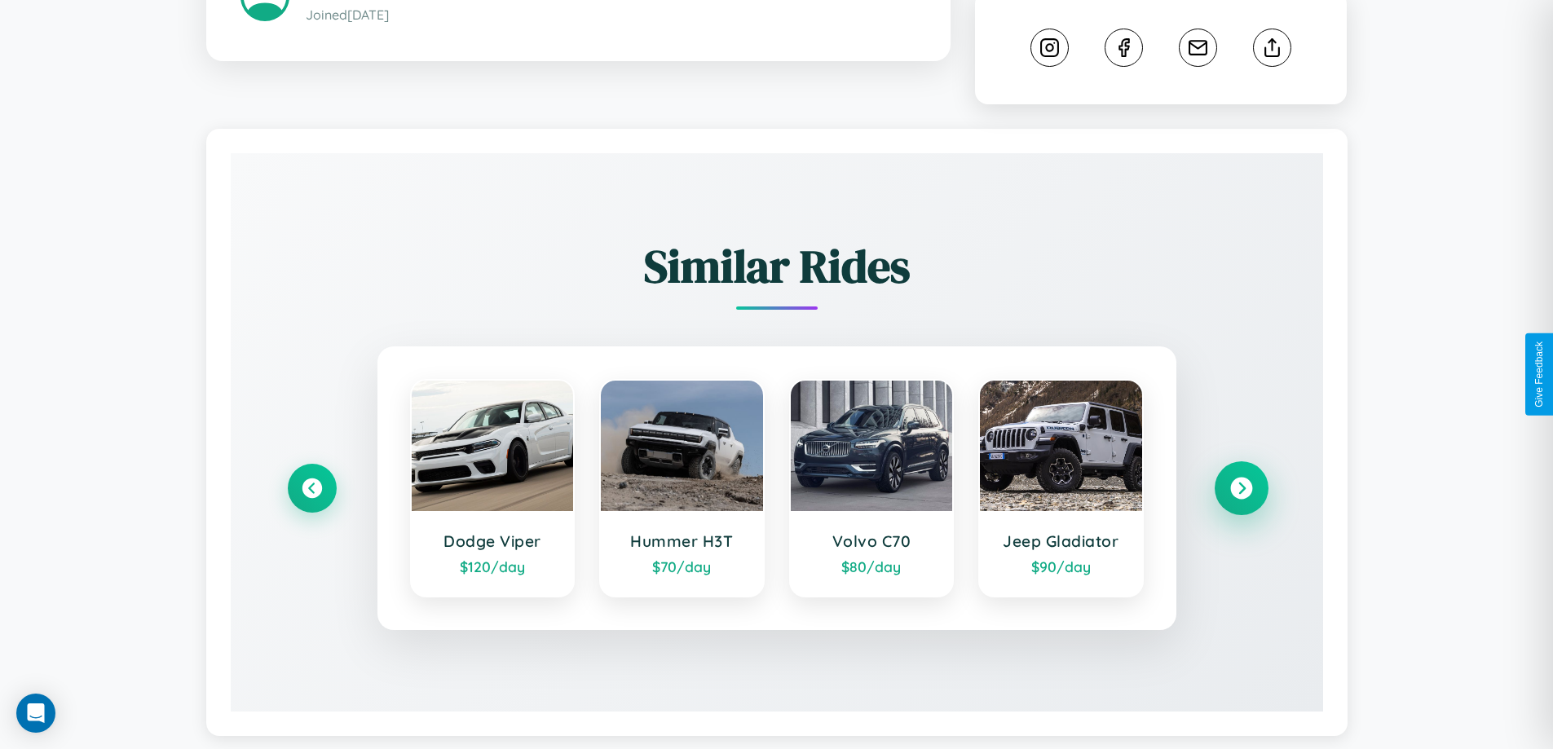
scroll to position [901, 0]
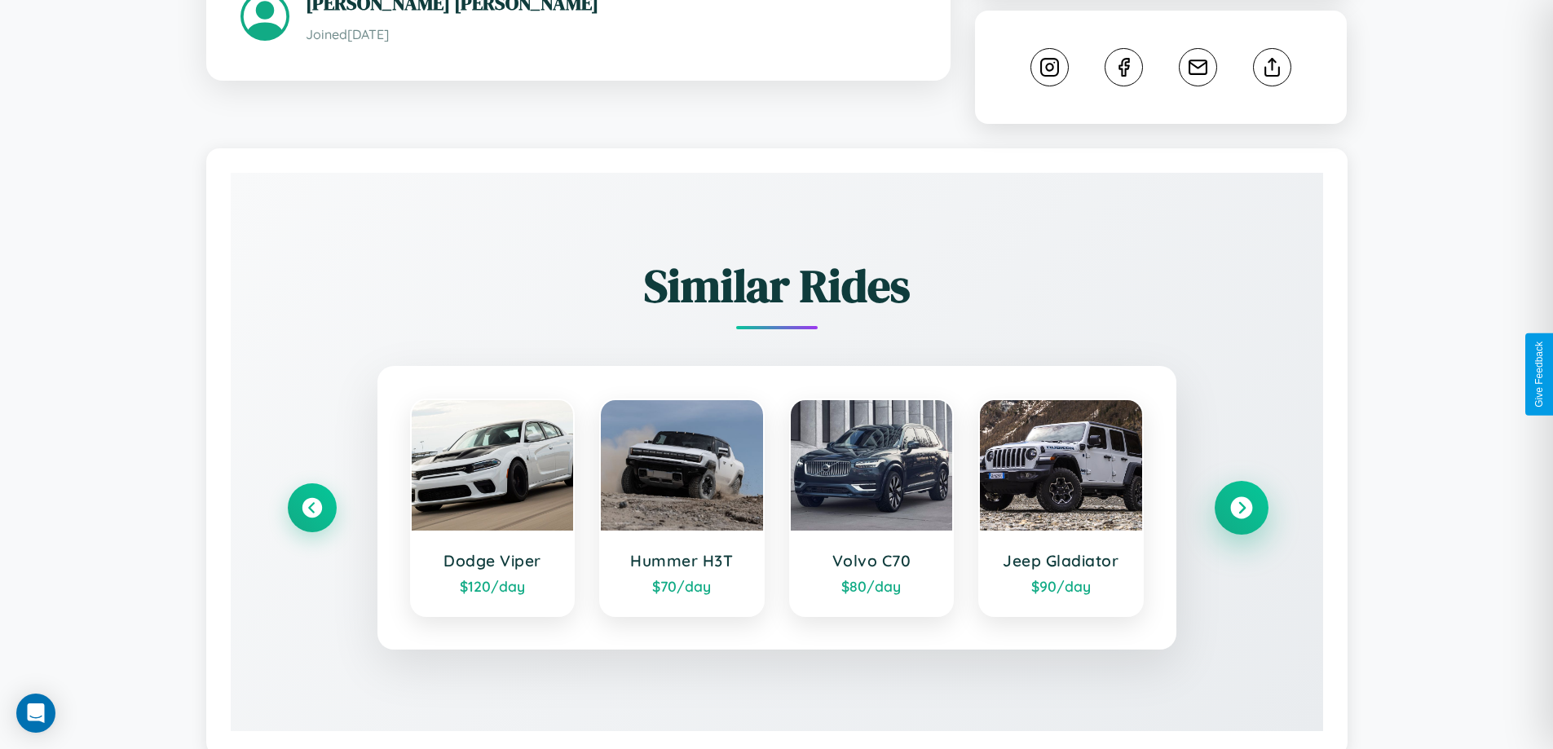
click at [1241, 497] on icon at bounding box center [1242, 508] width 22 height 22
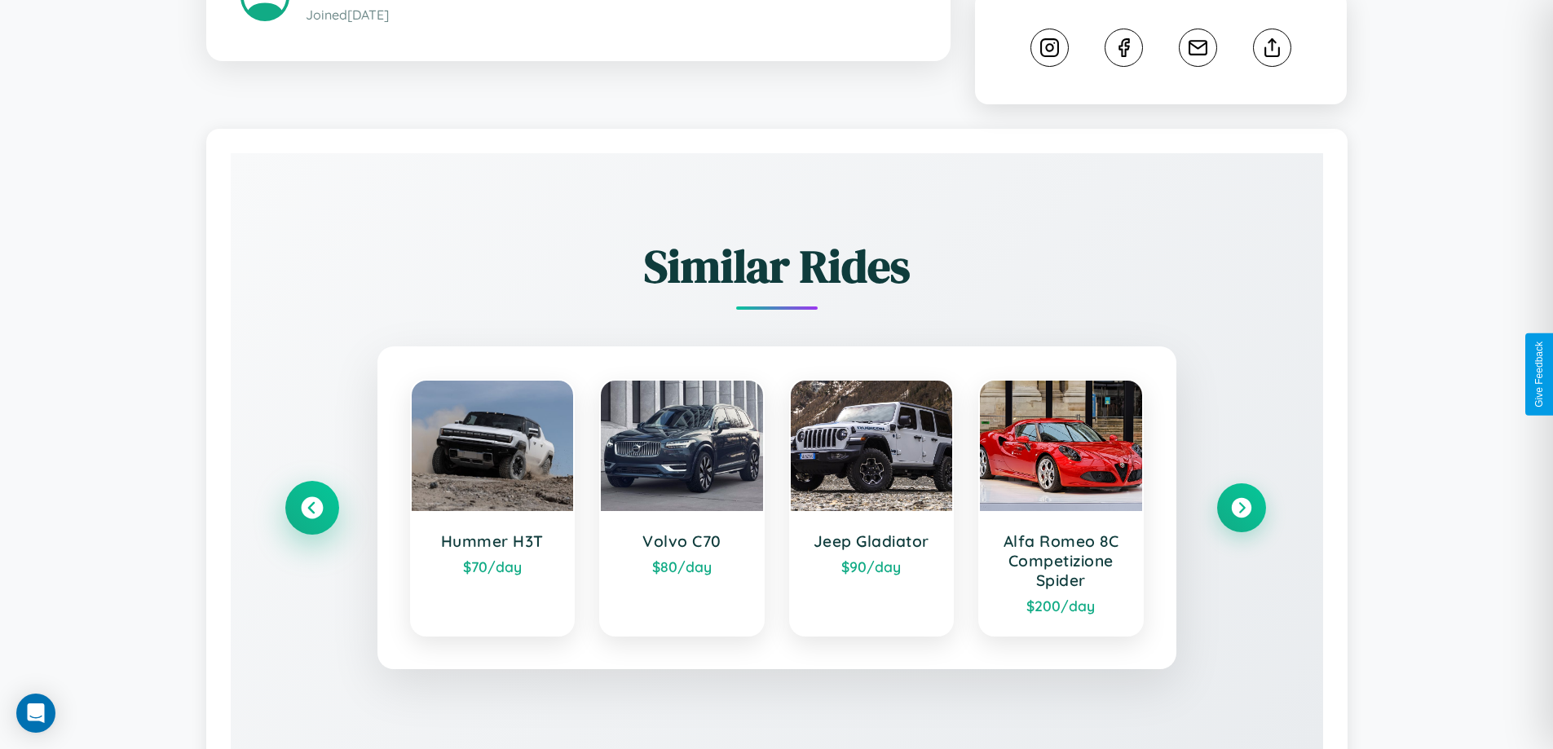
click at [312, 497] on icon at bounding box center [312, 508] width 22 height 22
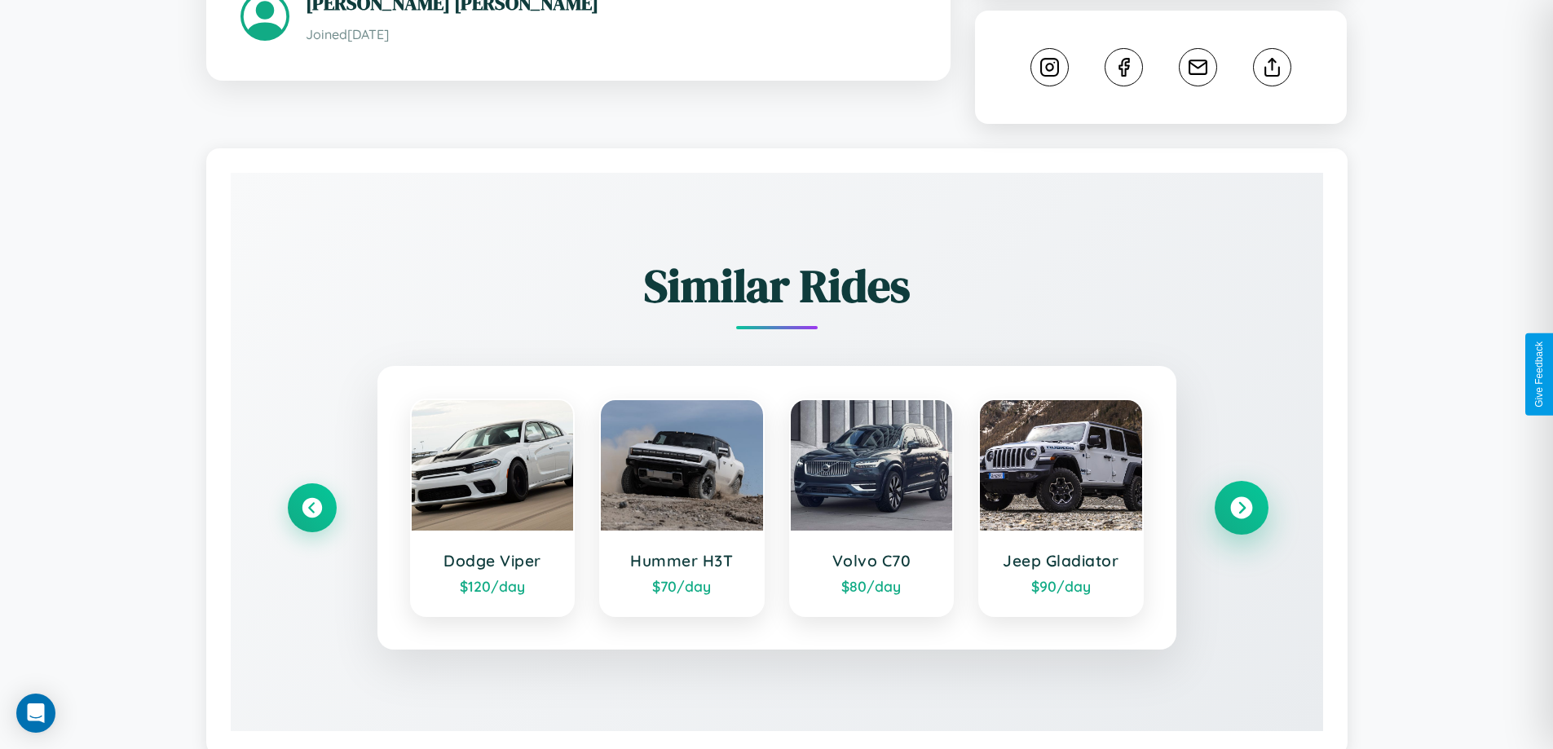
click at [1241, 497] on icon at bounding box center [1242, 508] width 22 height 22
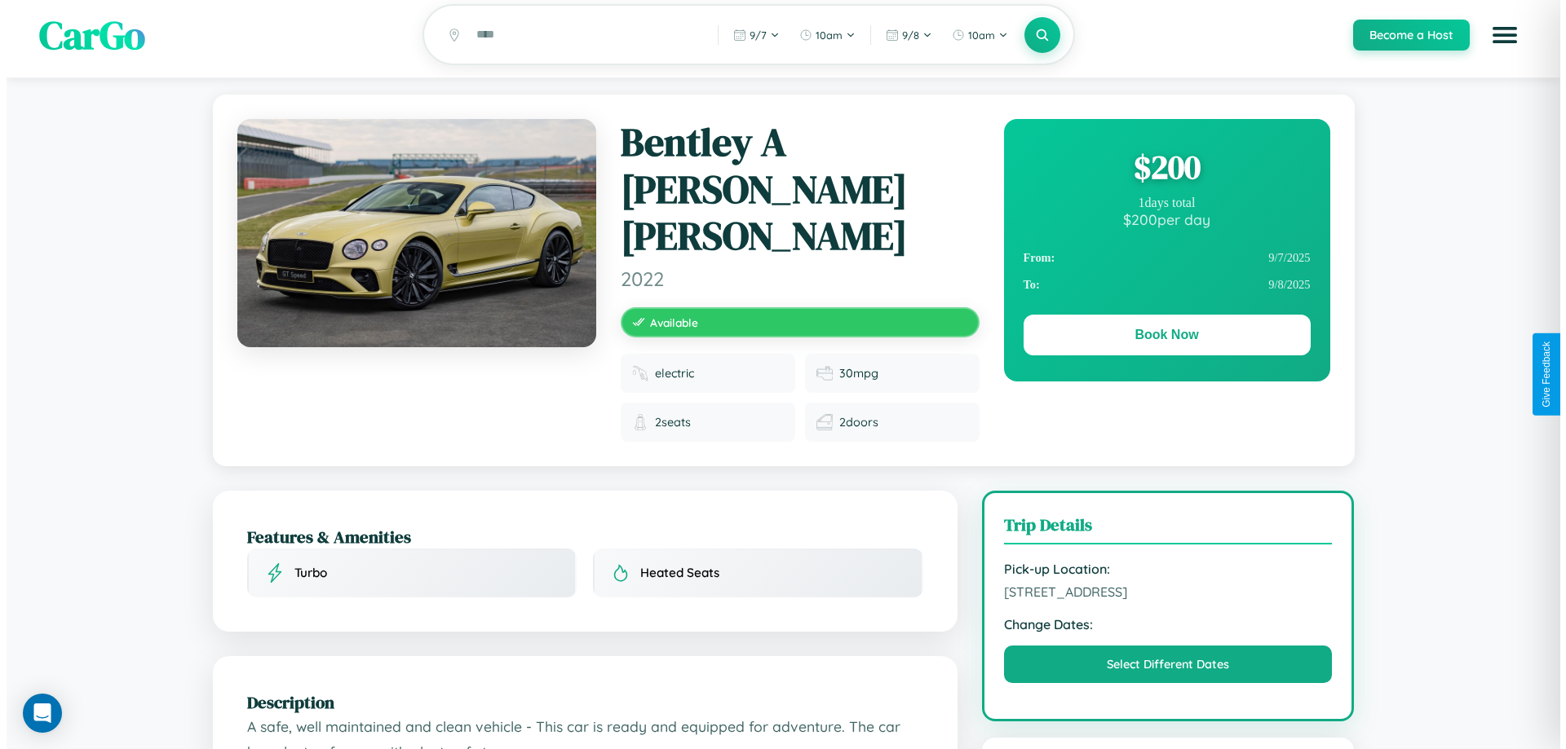
scroll to position [0, 0]
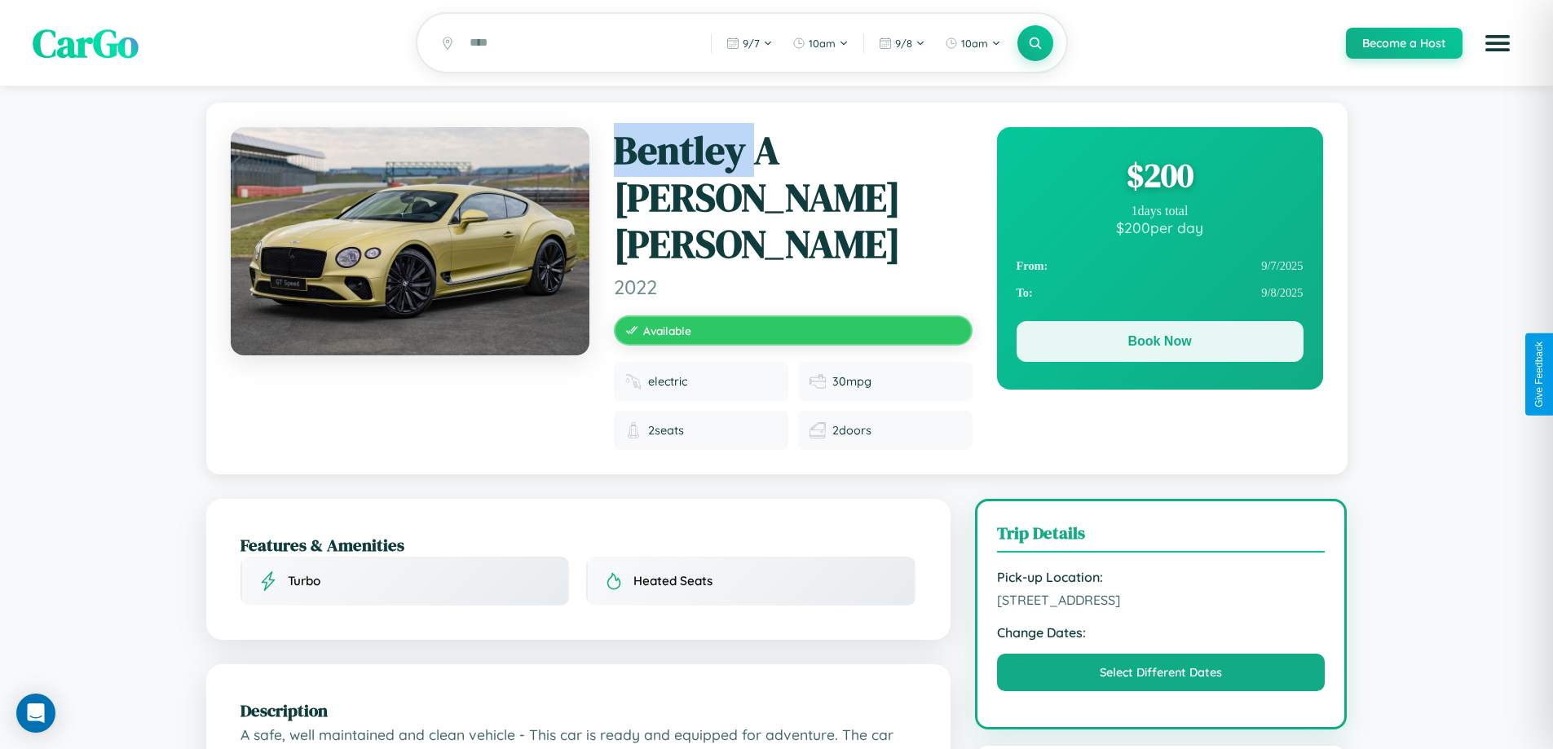
click at [1160, 344] on button "Book Now" at bounding box center [1160, 341] width 287 height 41
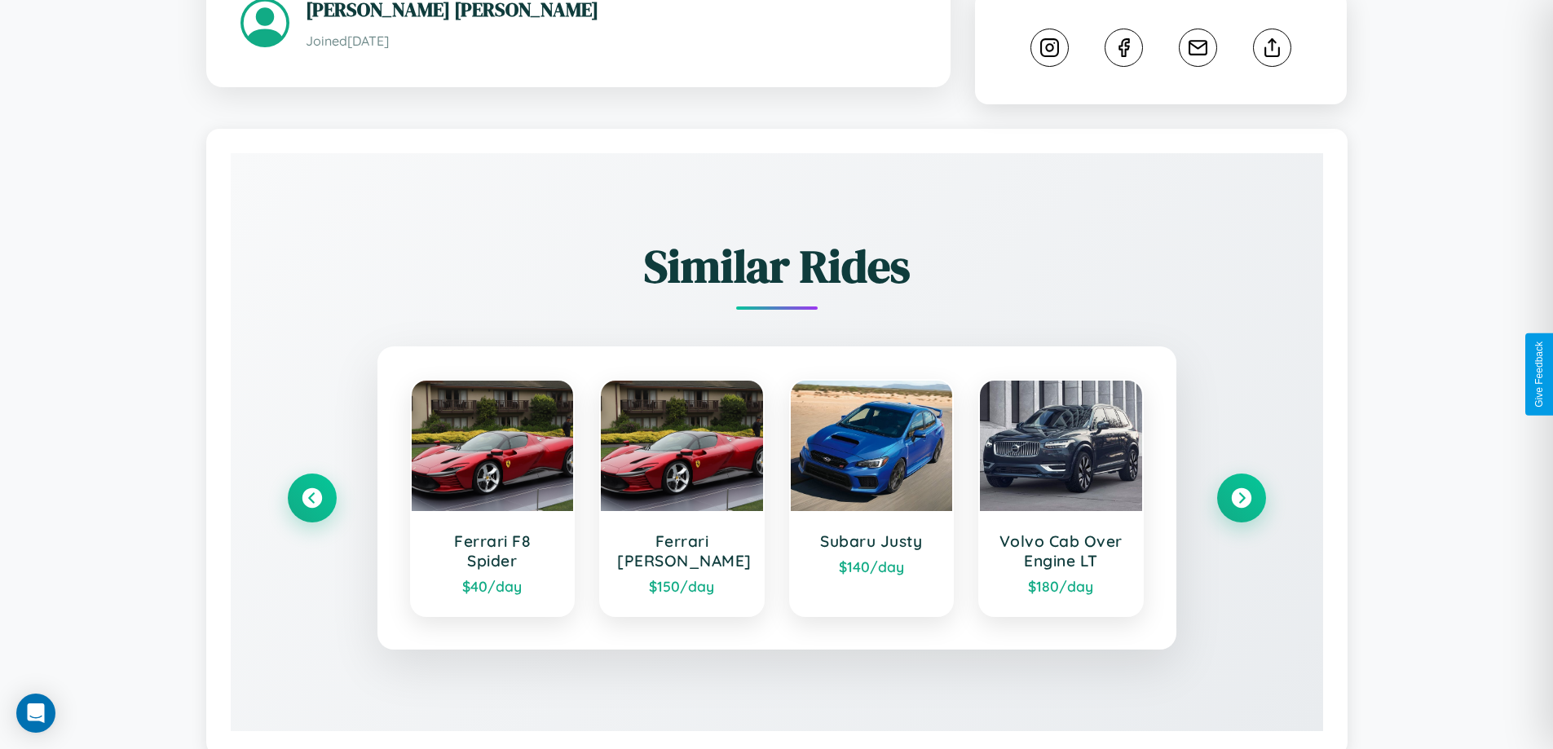
scroll to position [908, 0]
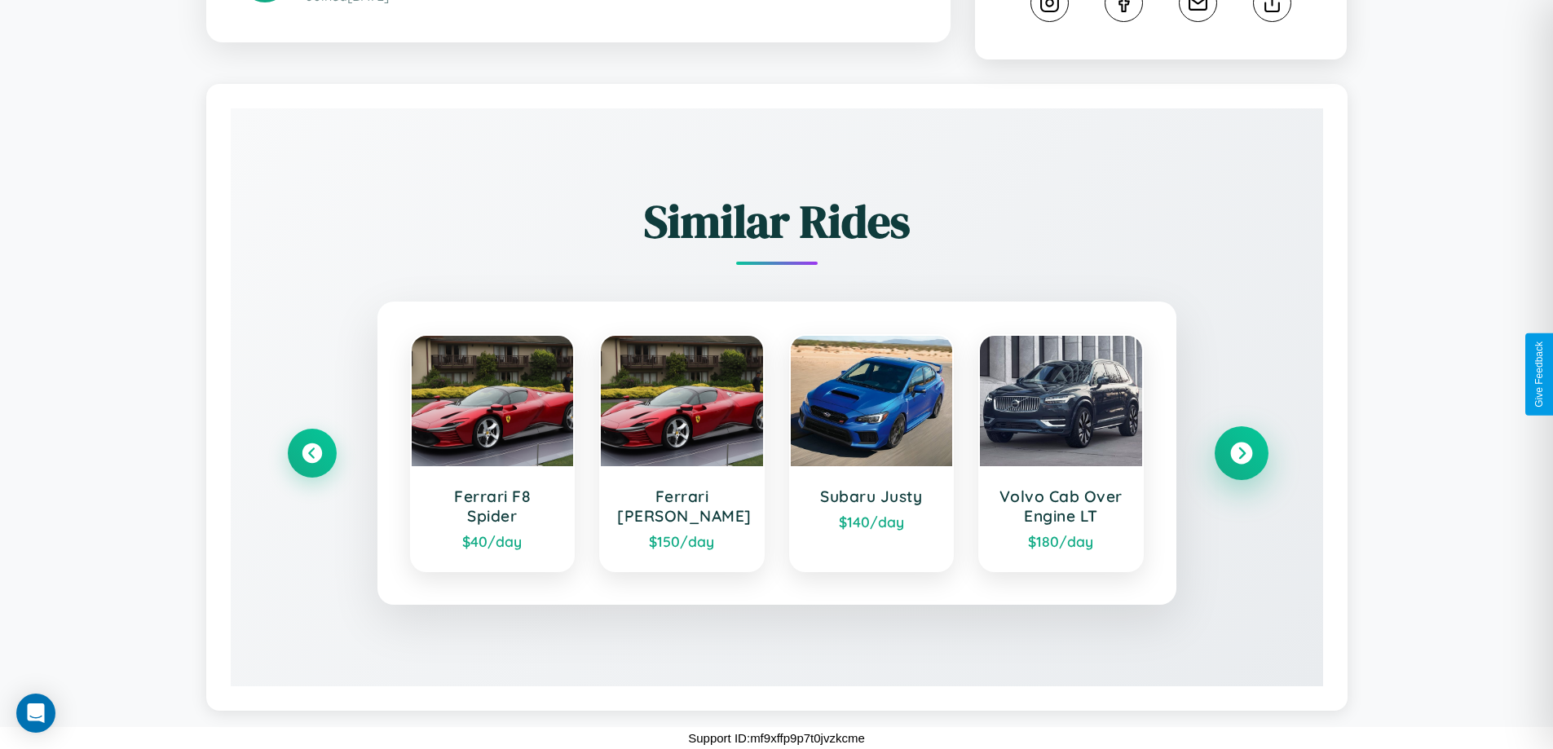
click at [1241, 453] on icon at bounding box center [1242, 454] width 22 height 22
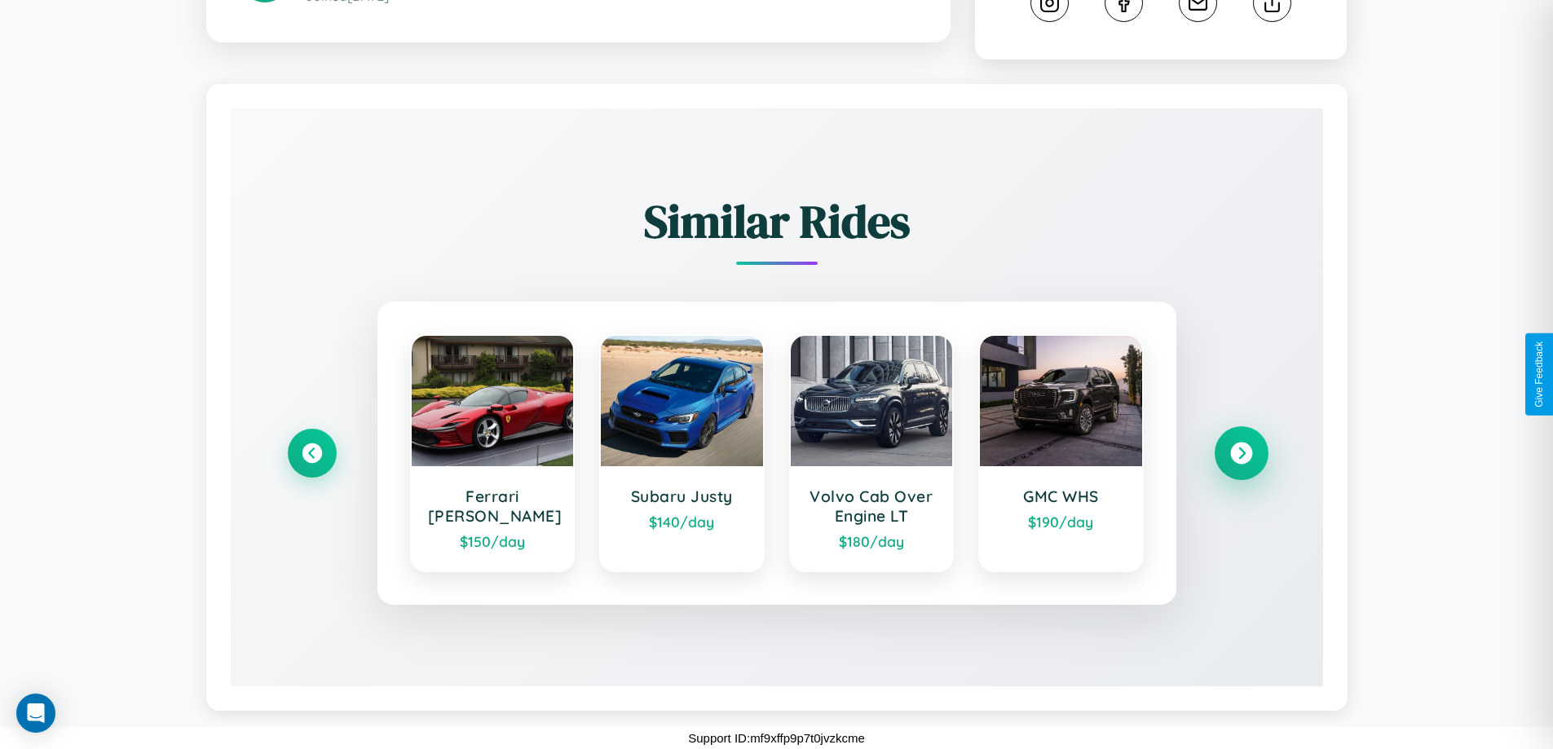
click at [1241, 453] on icon at bounding box center [1242, 454] width 22 height 22
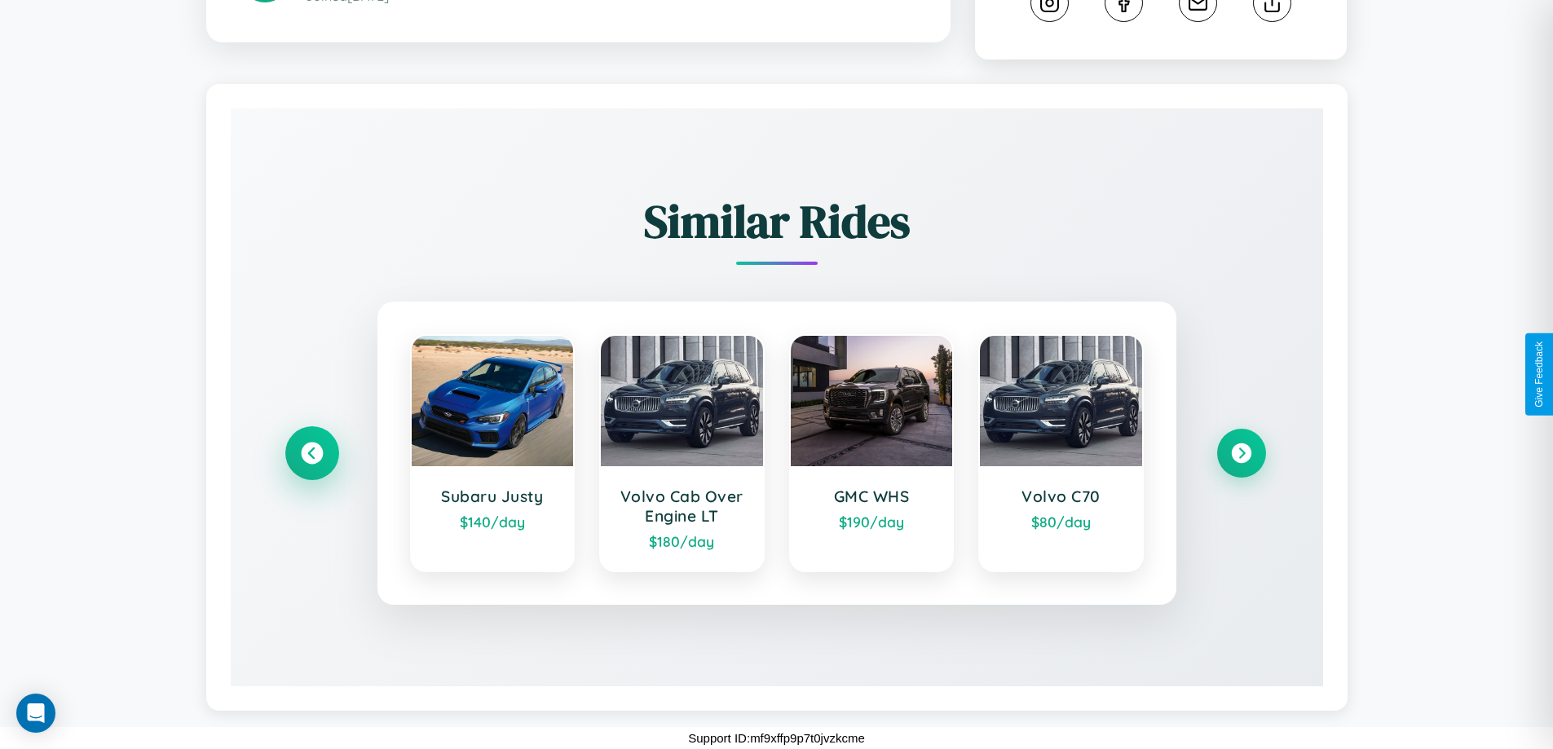
click at [312, 453] on icon at bounding box center [312, 454] width 22 height 22
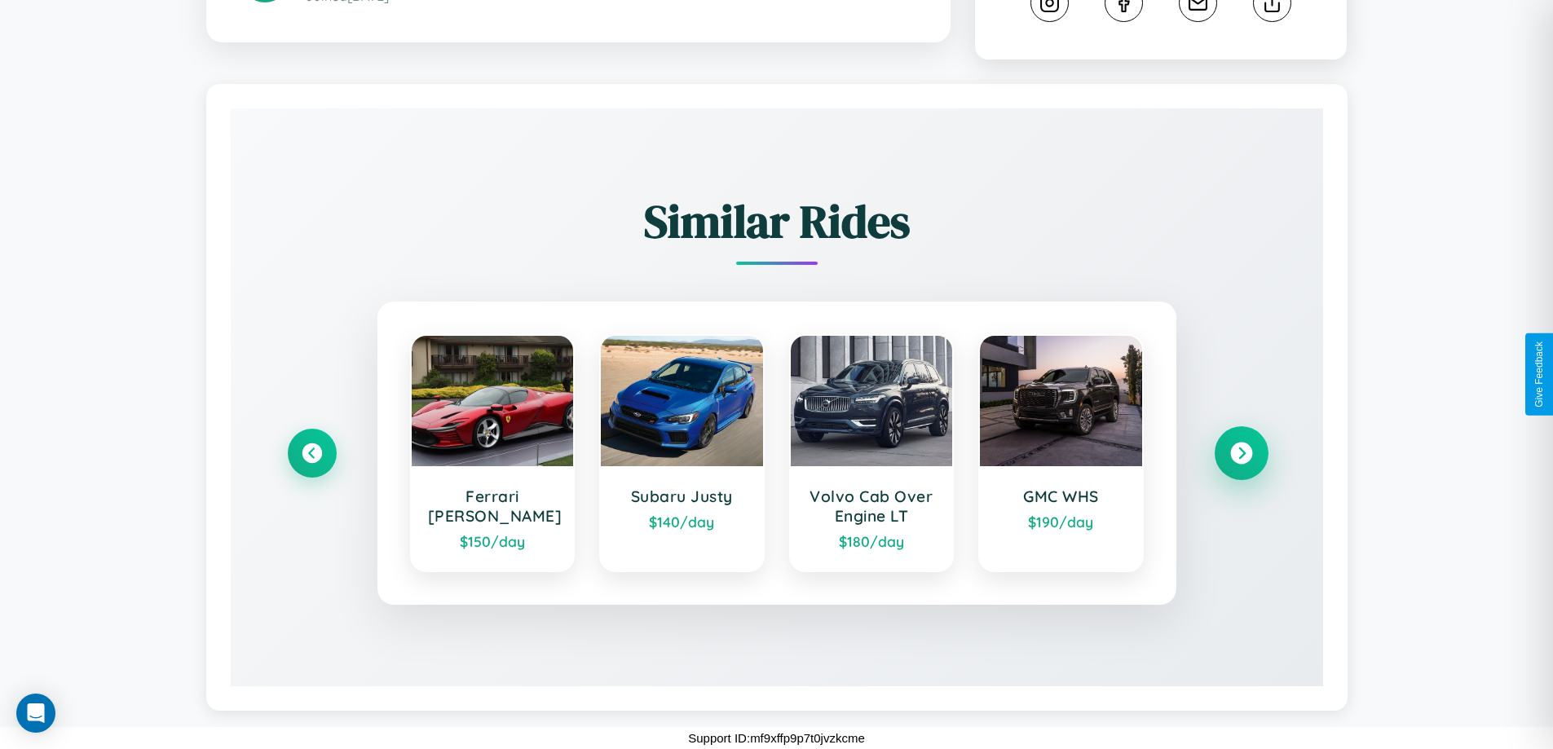
click at [1241, 453] on icon at bounding box center [1242, 454] width 22 height 22
